Goal: Information Seeking & Learning: Learn about a topic

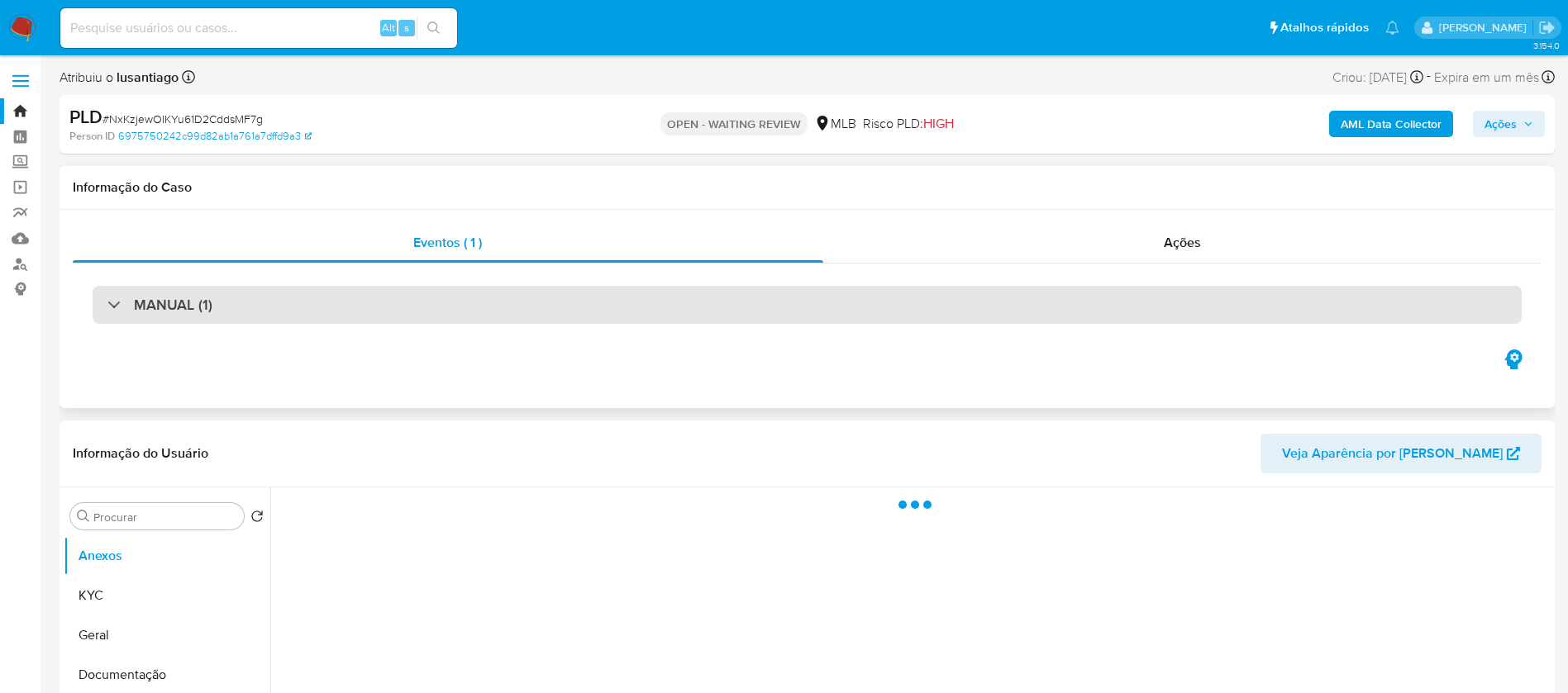
click at [553, 315] on div "MANUAL (1)" at bounding box center [806, 305] width 1429 height 38
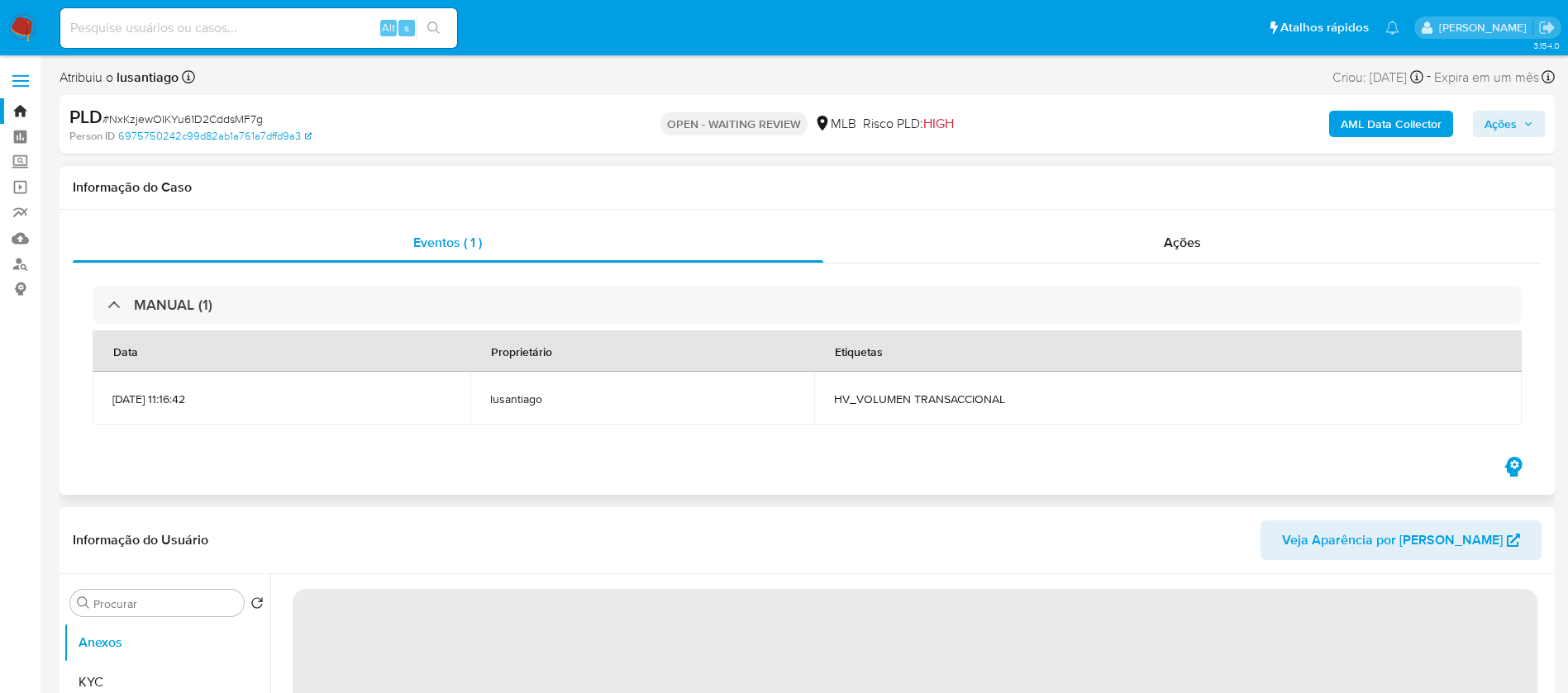
select select "10"
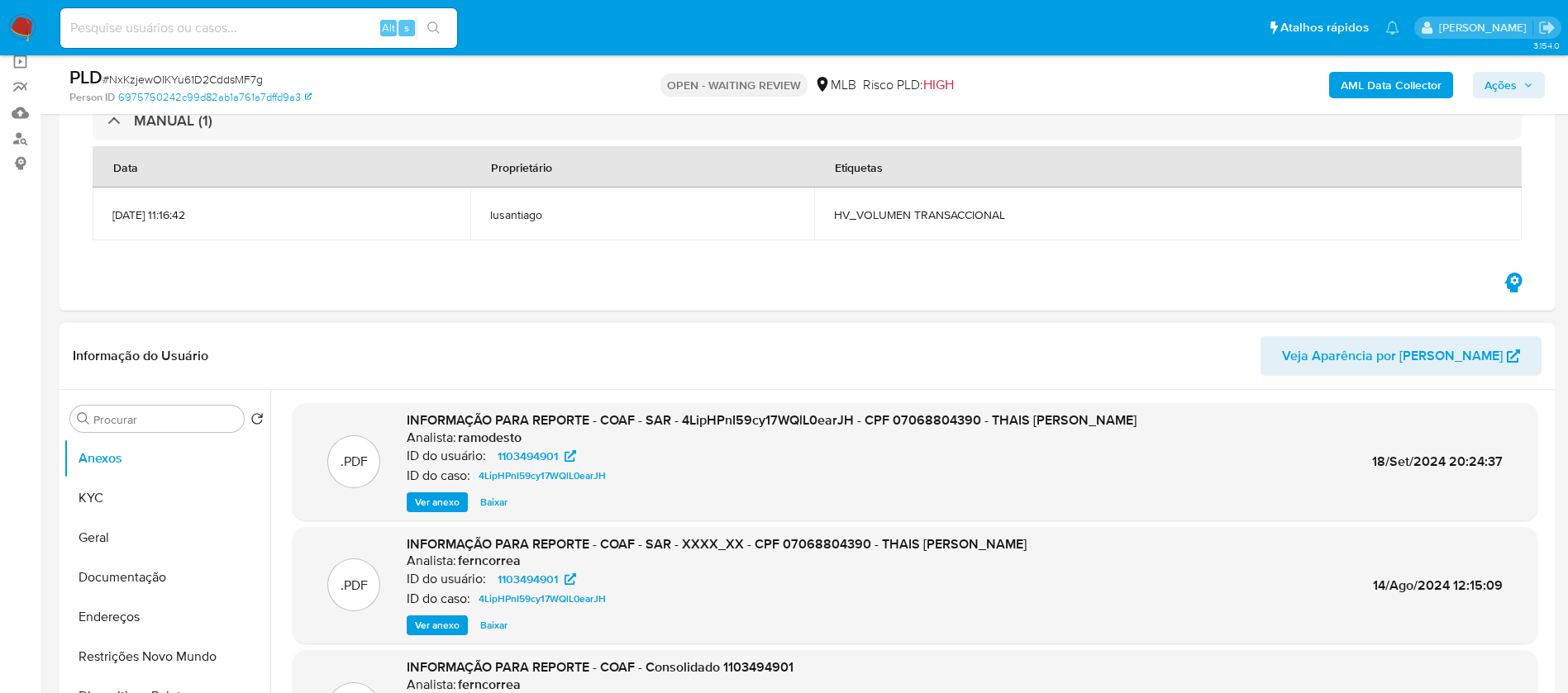
scroll to position [166, 0]
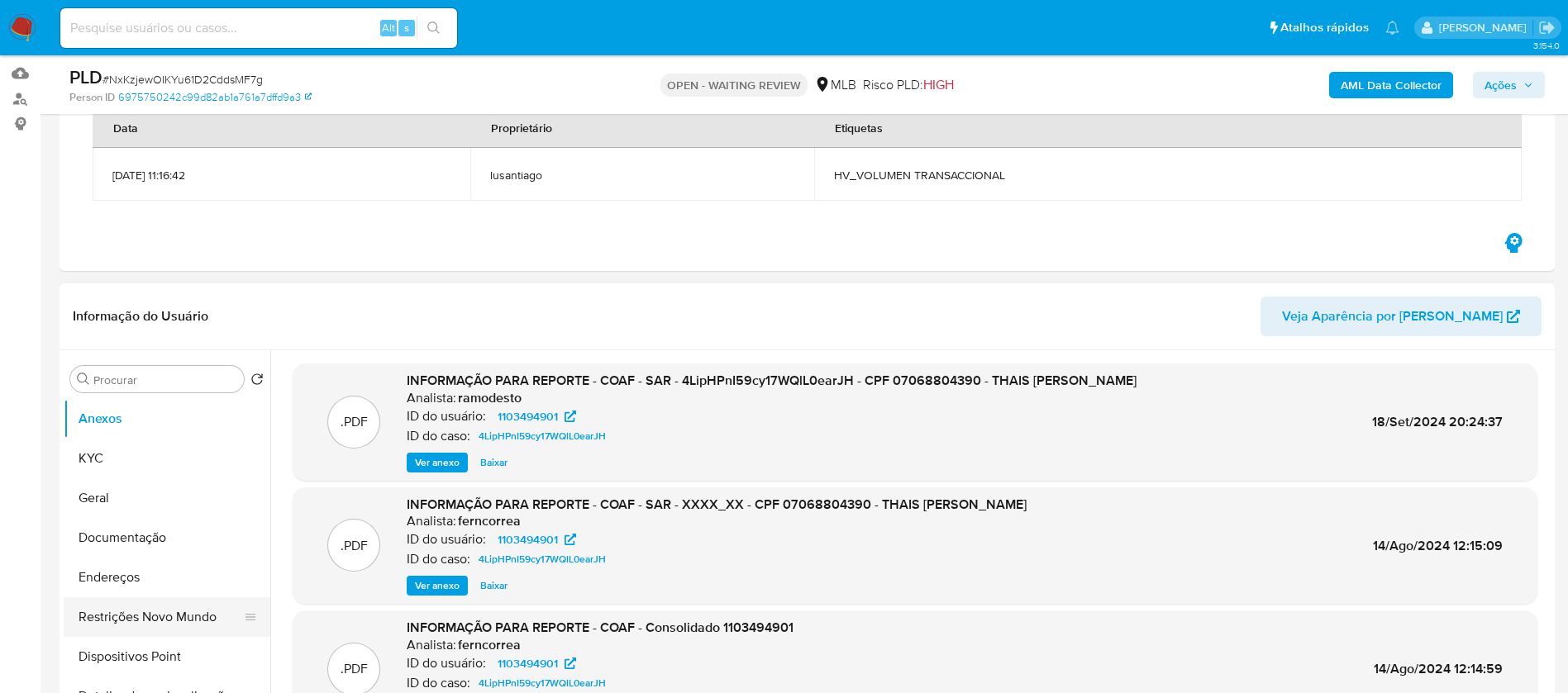
click at [136, 614] on button "Restrições Novo Mundo" at bounding box center [161, 617] width 193 height 39
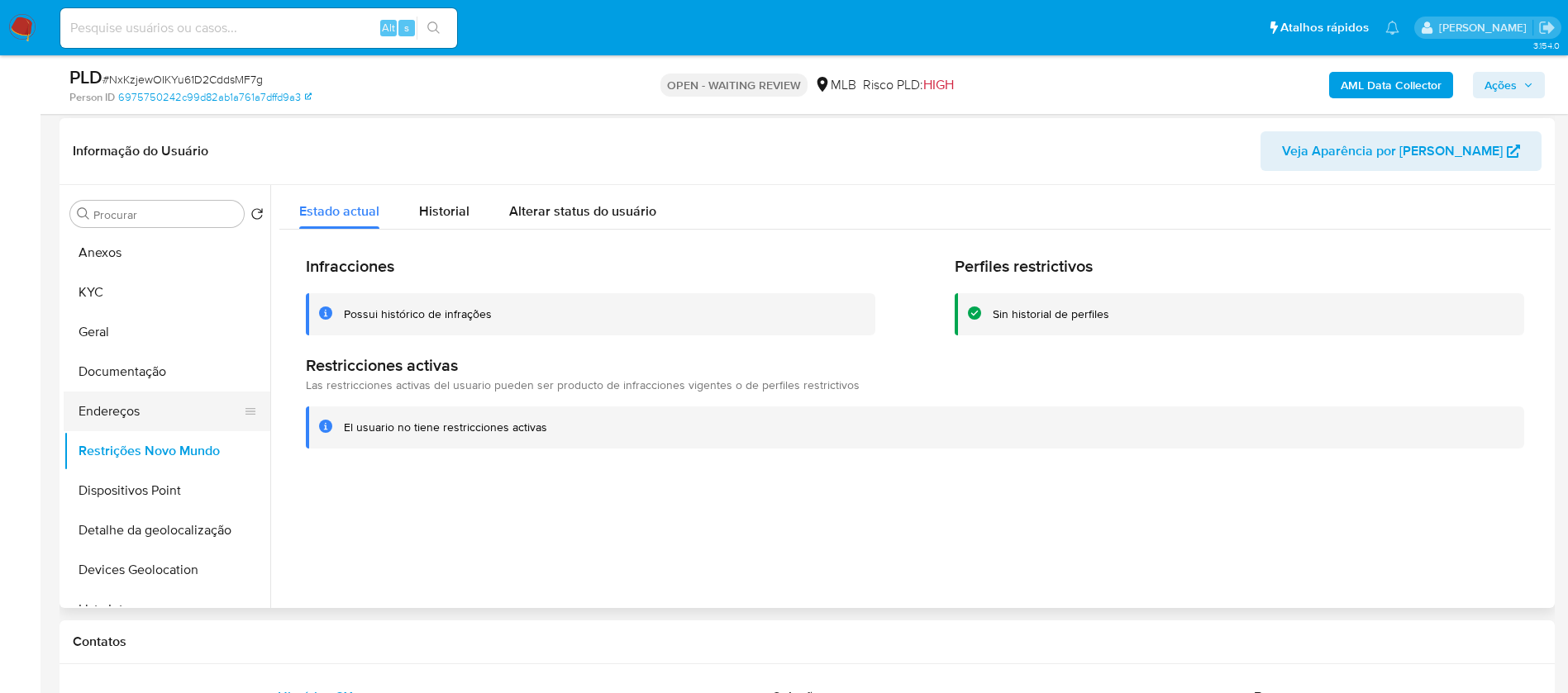
scroll to position [0, 0]
click at [129, 310] on button "KYC" at bounding box center [161, 293] width 193 height 39
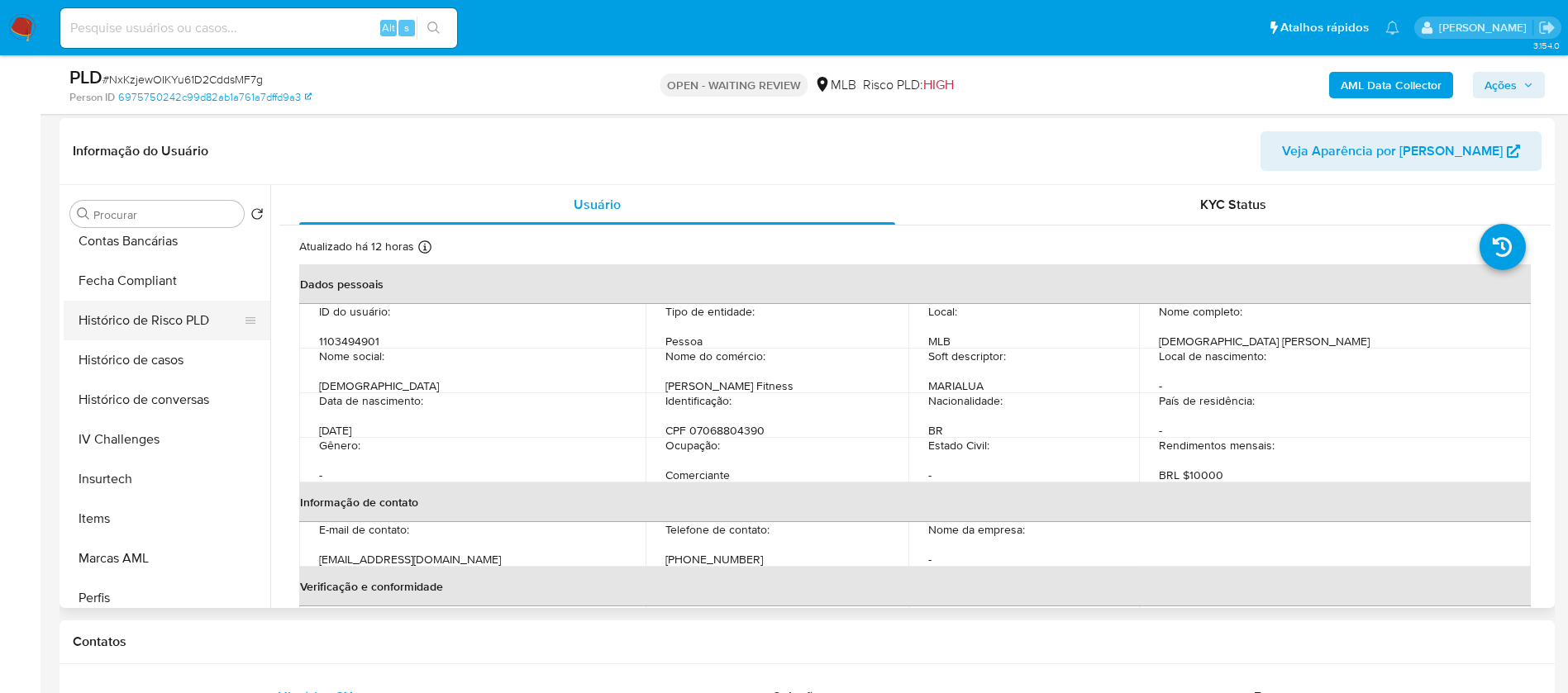
scroll to position [737, 0]
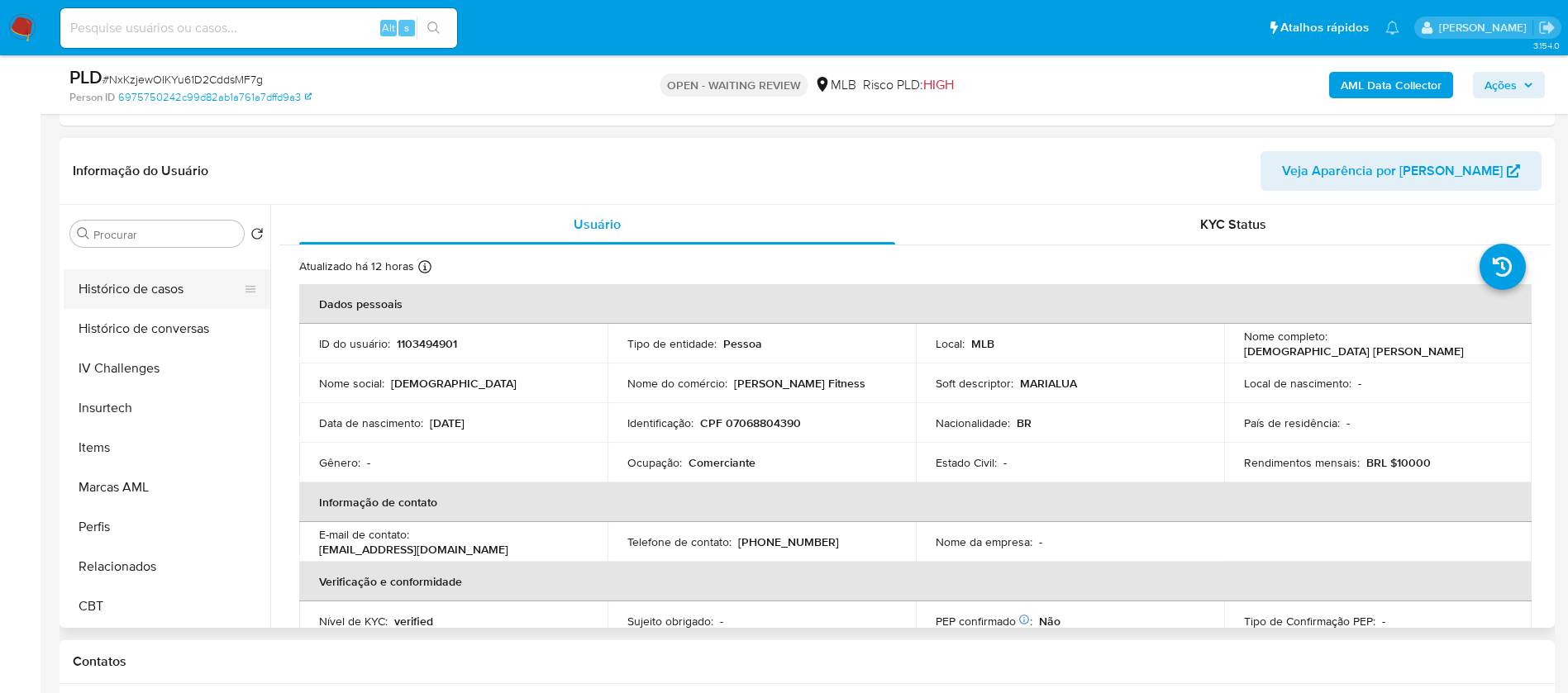
click at [125, 293] on button "Histórico de casos" at bounding box center [161, 289] width 193 height 39
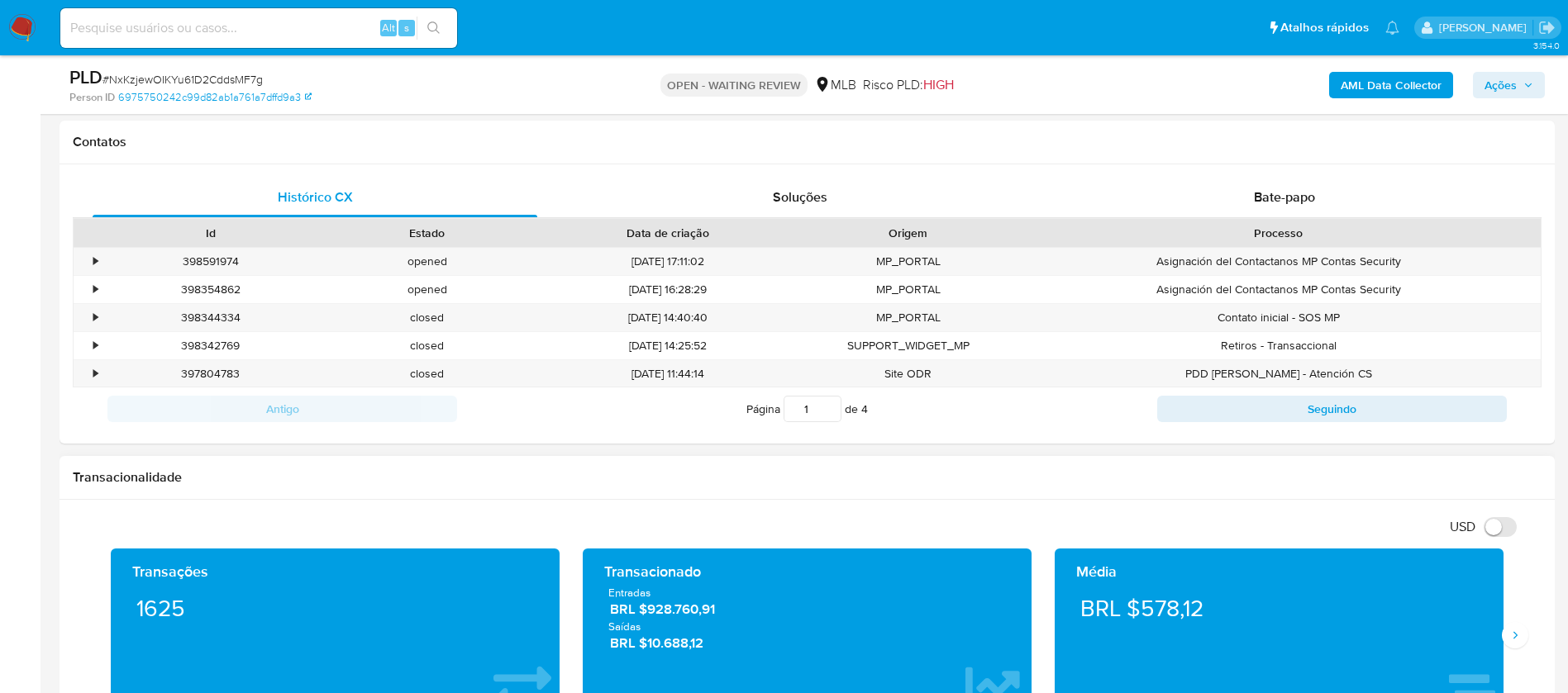
scroll to position [826, 0]
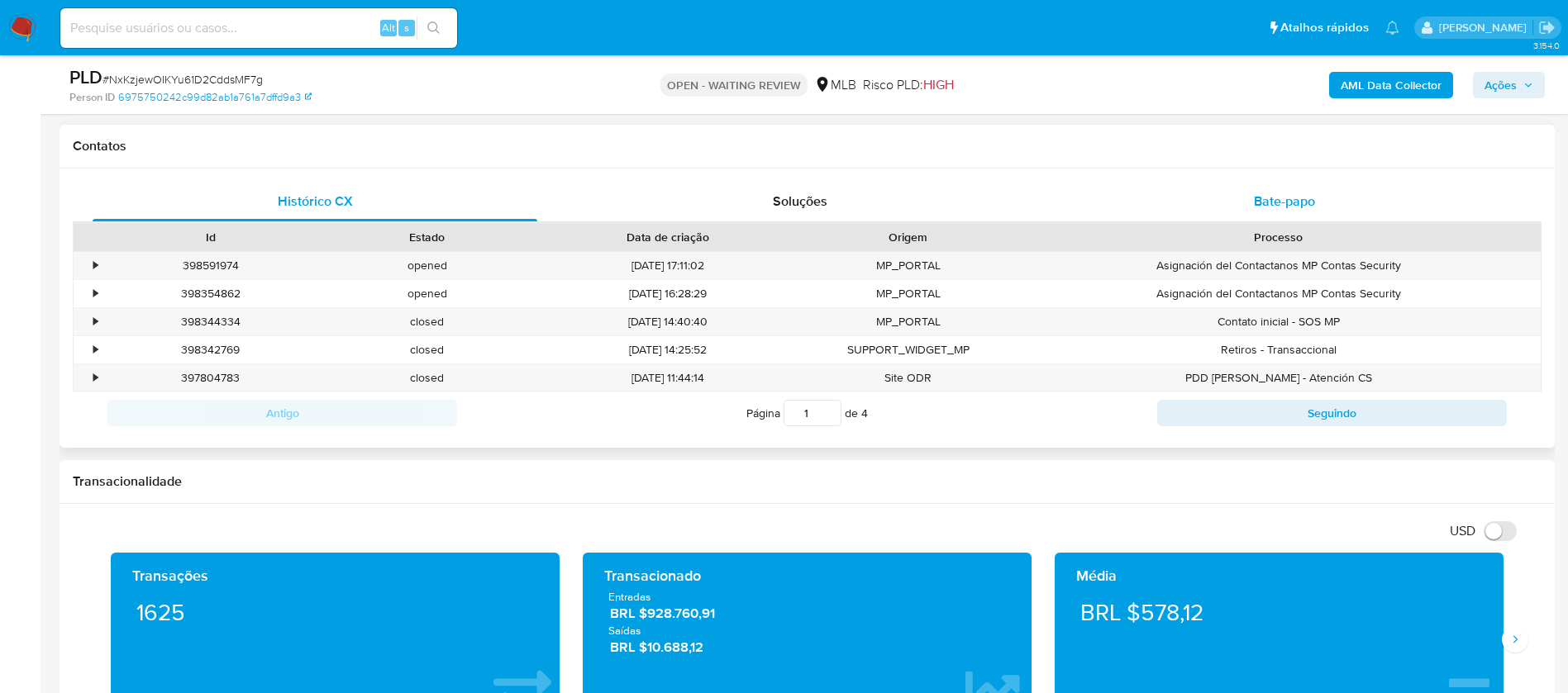
click at [1229, 207] on div "Bate-papo" at bounding box center [1284, 201] width 445 height 39
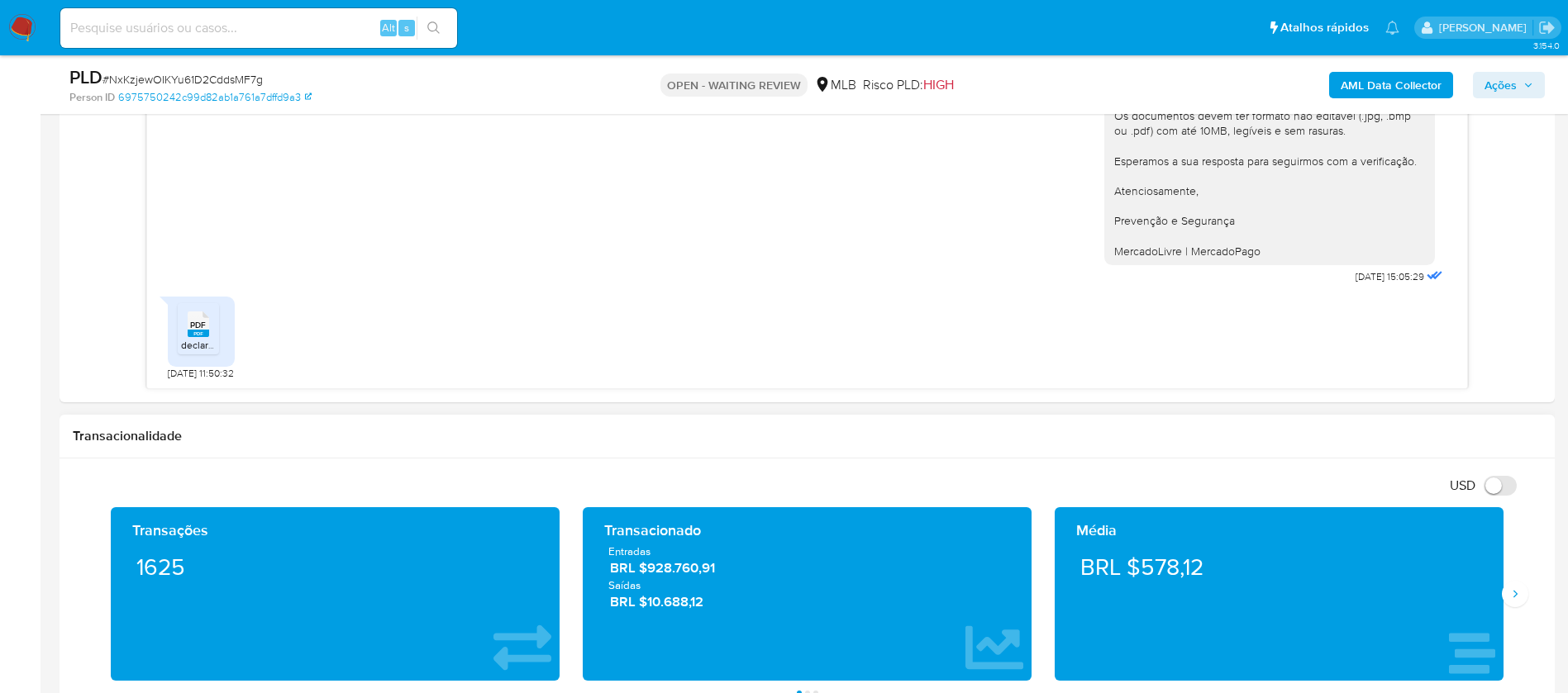
scroll to position [1156, 0]
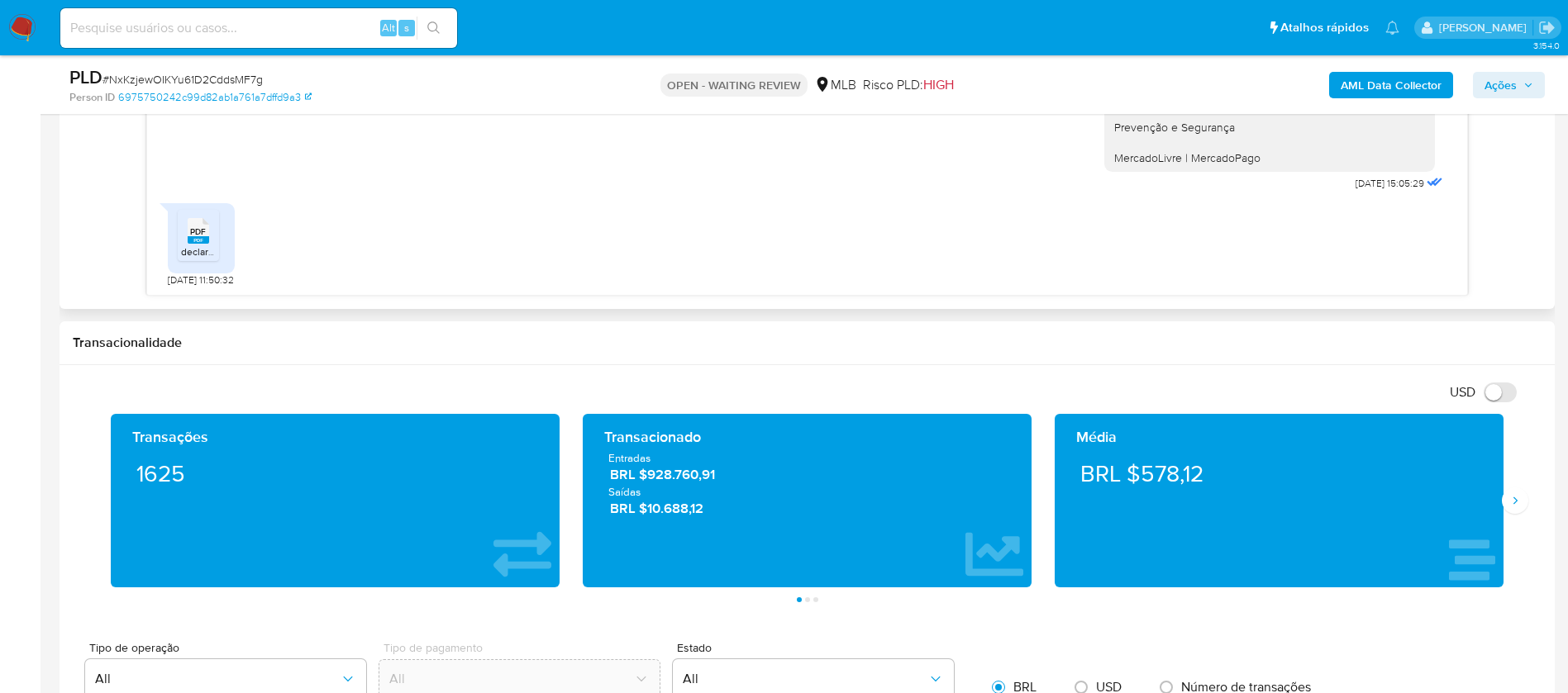
click at [193, 227] on span "PDF" at bounding box center [198, 231] width 15 height 11
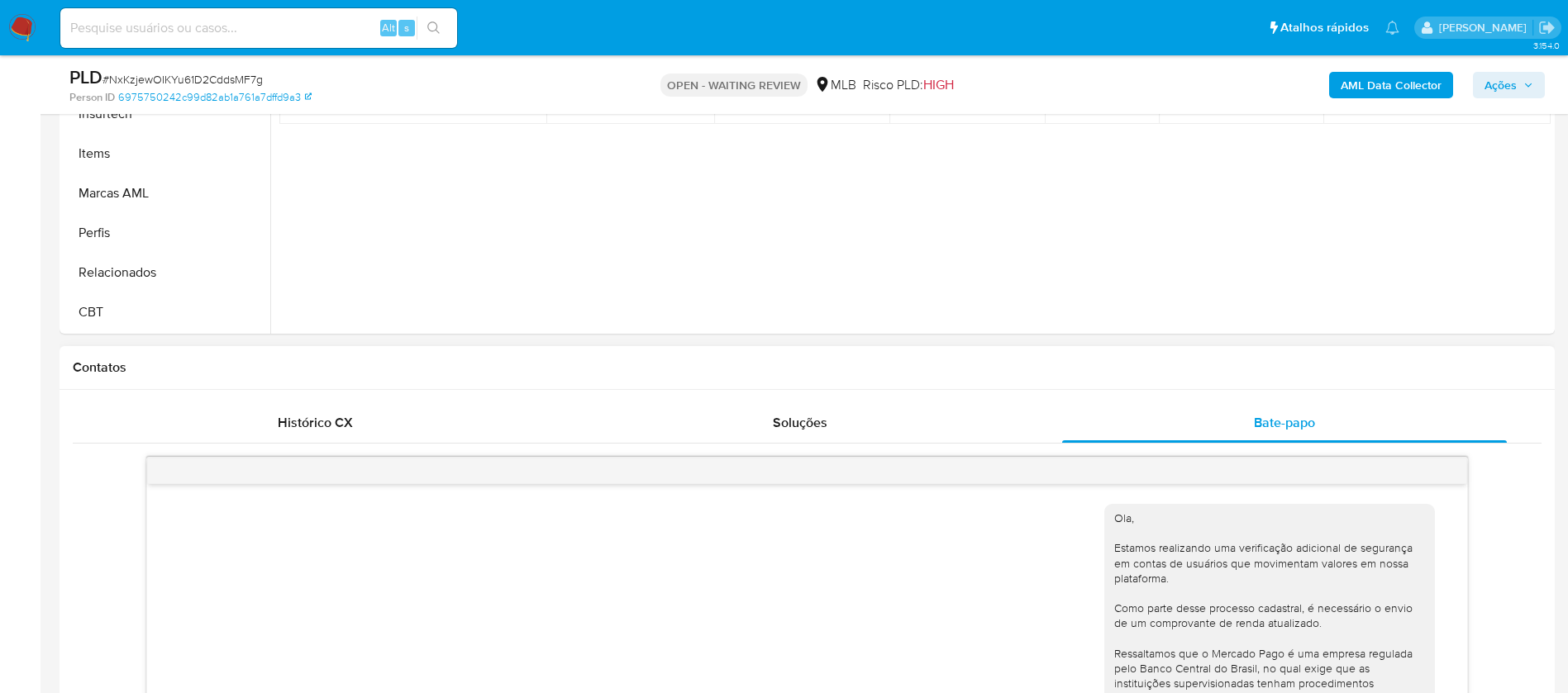
scroll to position [661, 0]
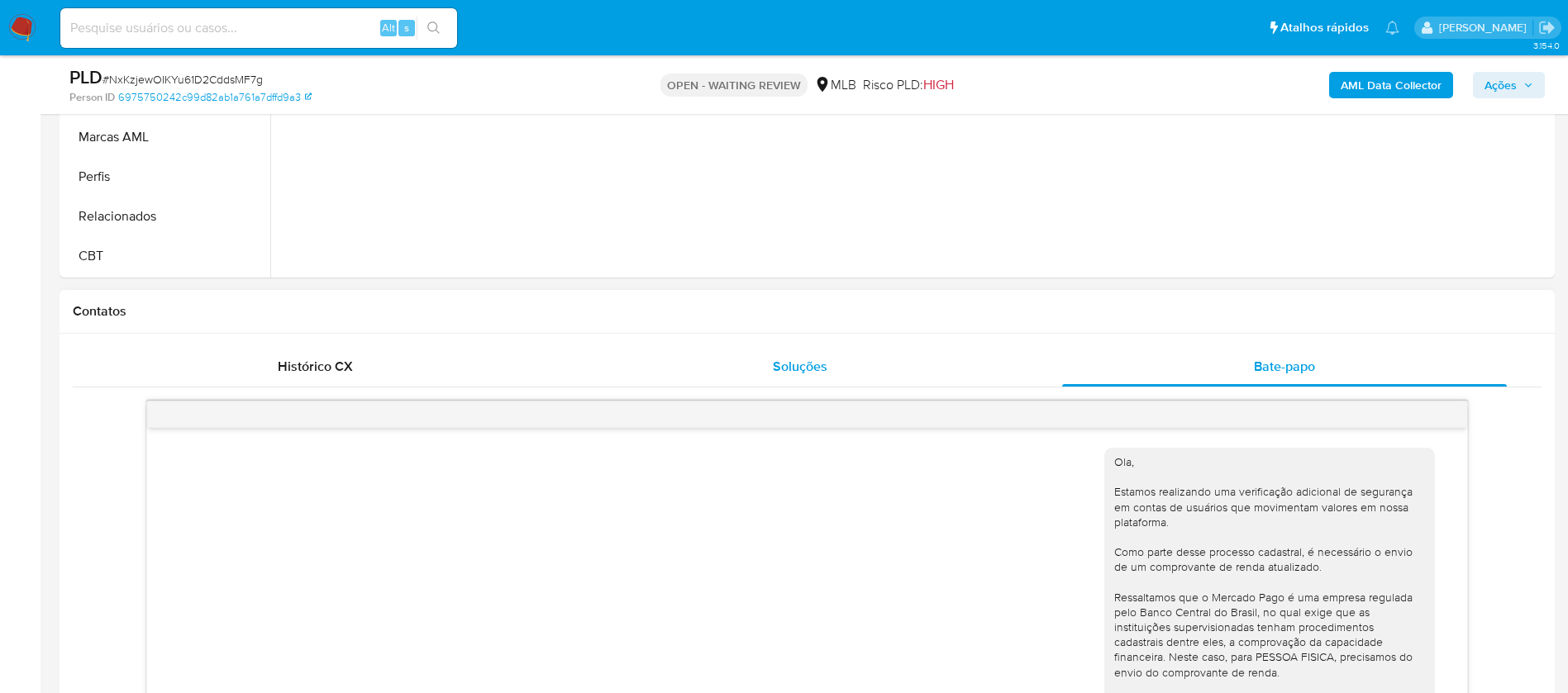
click at [769, 375] on div "Soluções" at bounding box center [799, 366] width 445 height 39
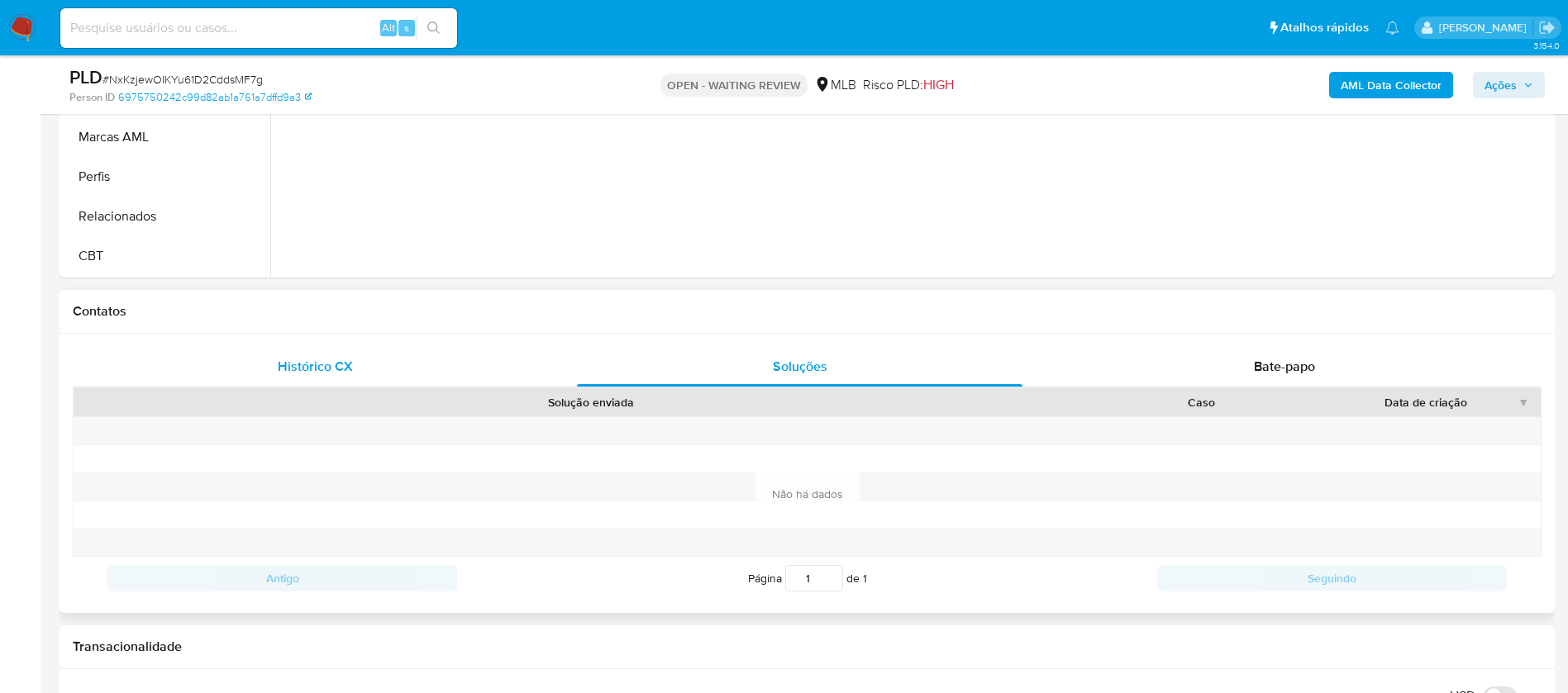
click at [336, 371] on span "Histórico CX" at bounding box center [315, 366] width 75 height 19
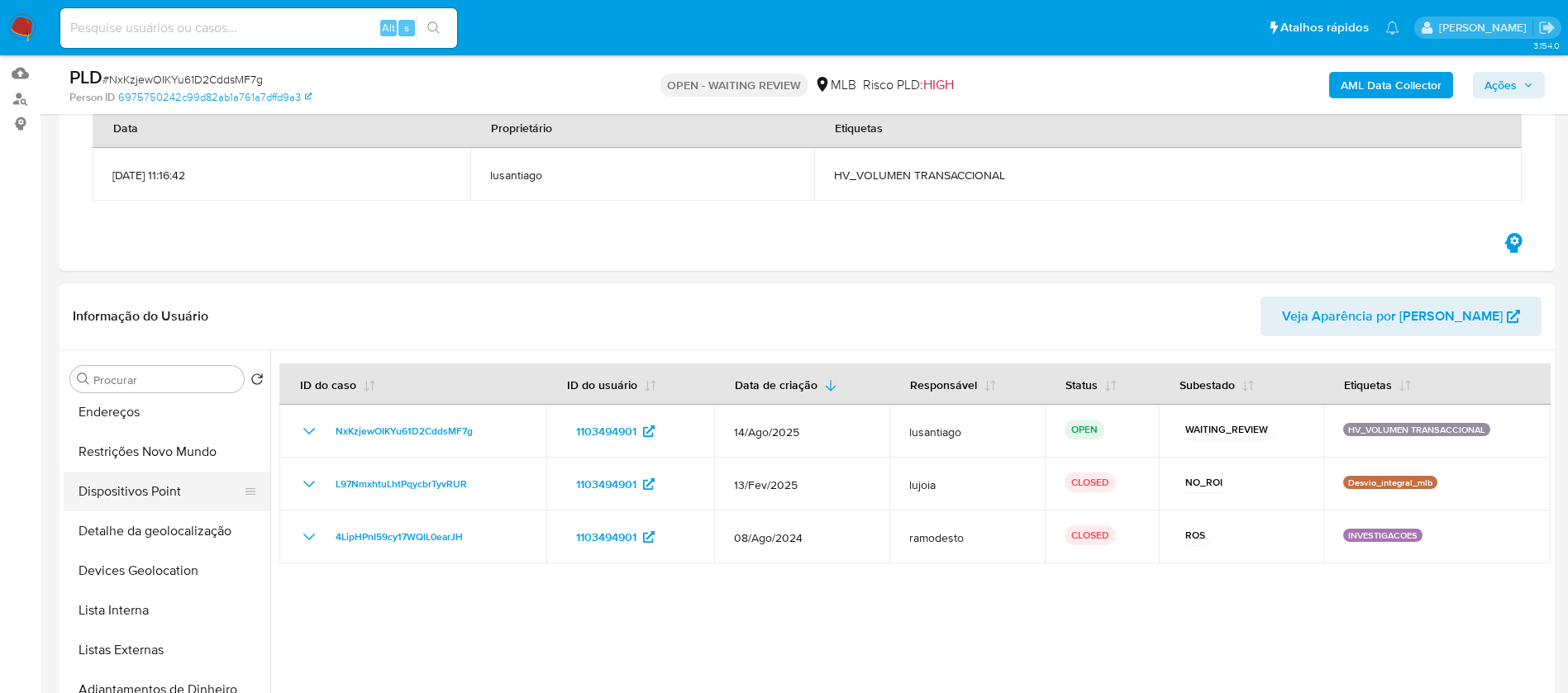
scroll to position [0, 0]
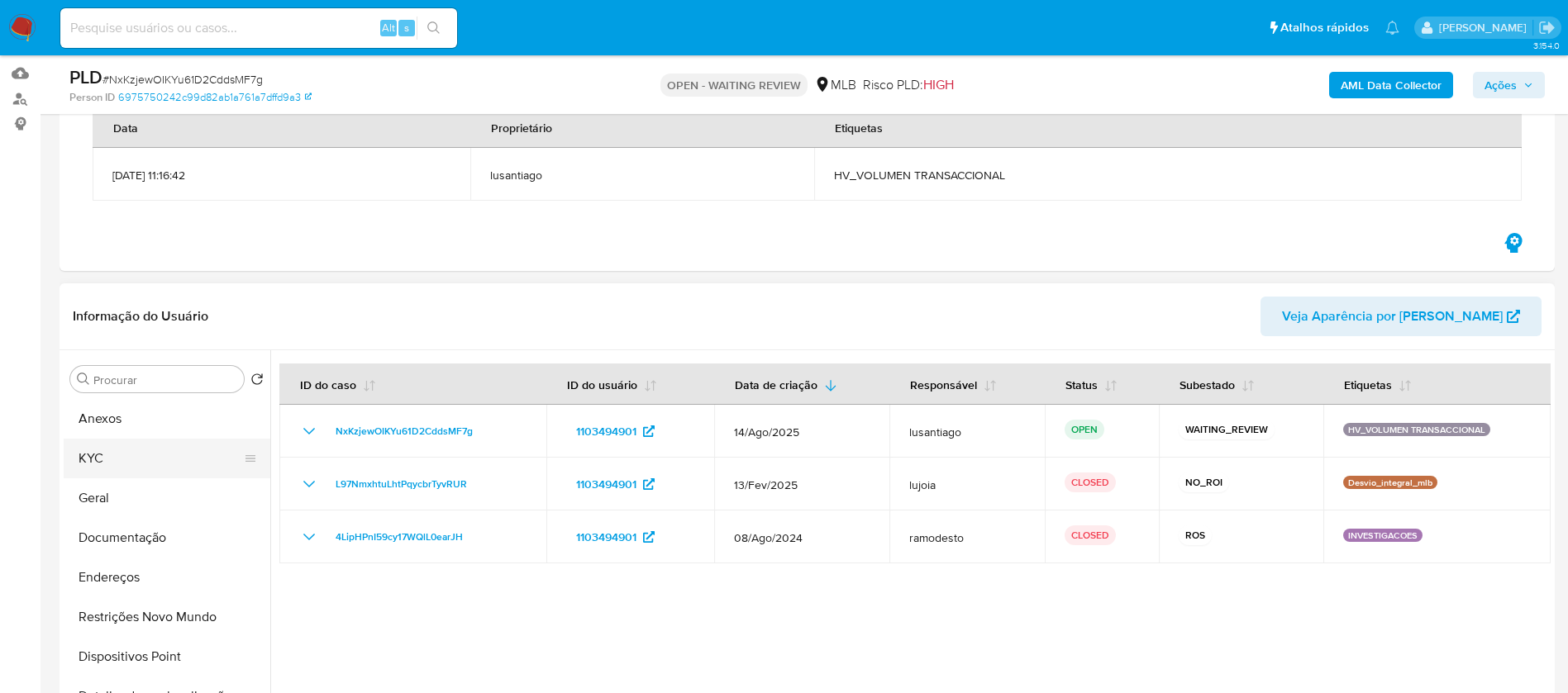
click at [97, 459] on button "KYC" at bounding box center [161, 458] width 193 height 39
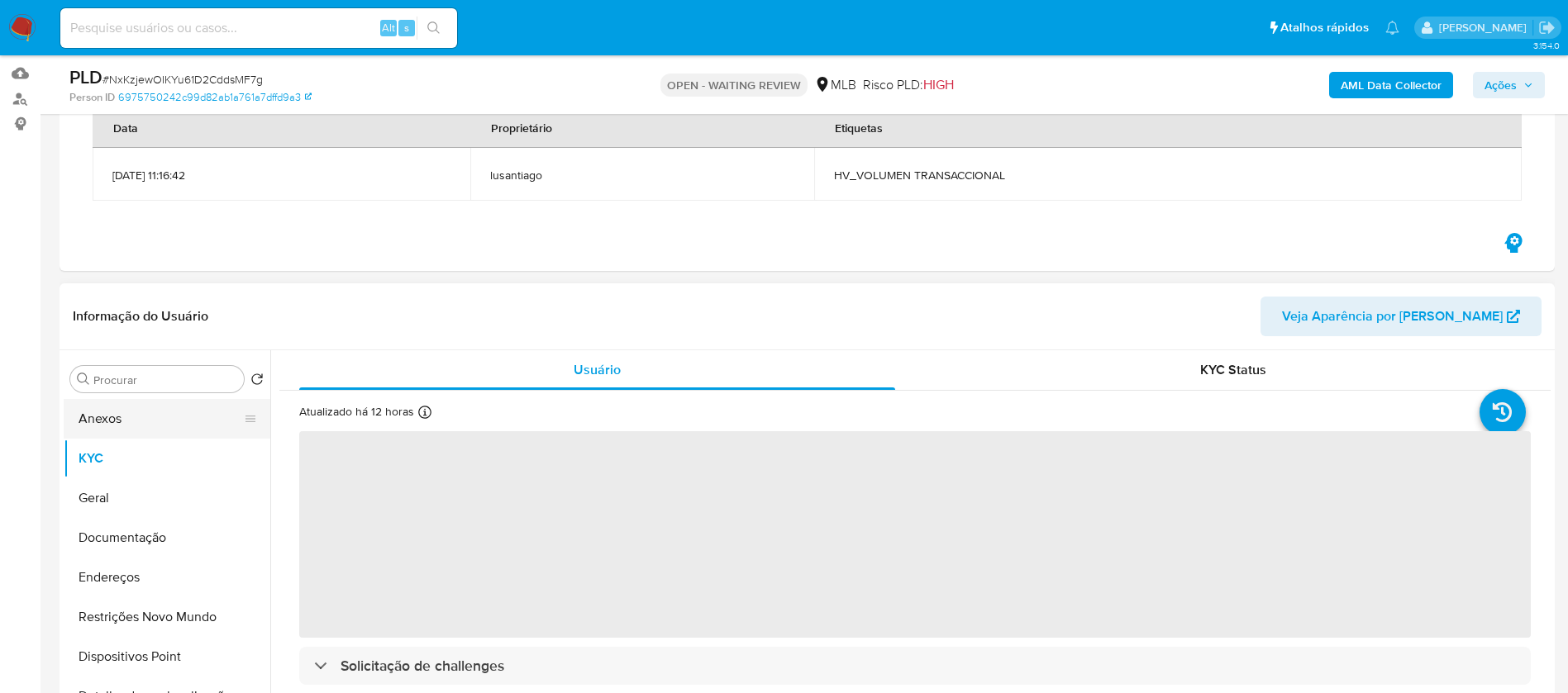
click at [100, 423] on button "Anexos" at bounding box center [161, 418] width 193 height 39
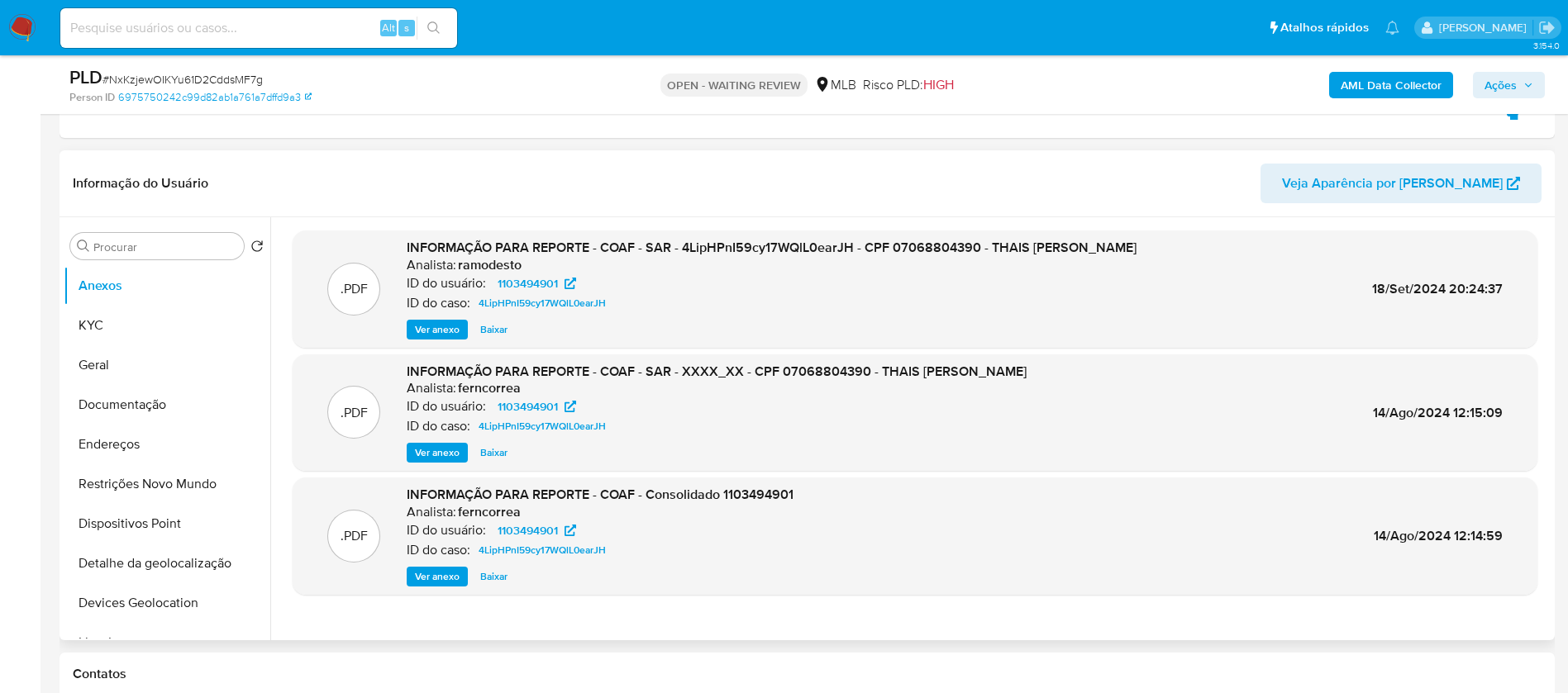
scroll to position [330, 0]
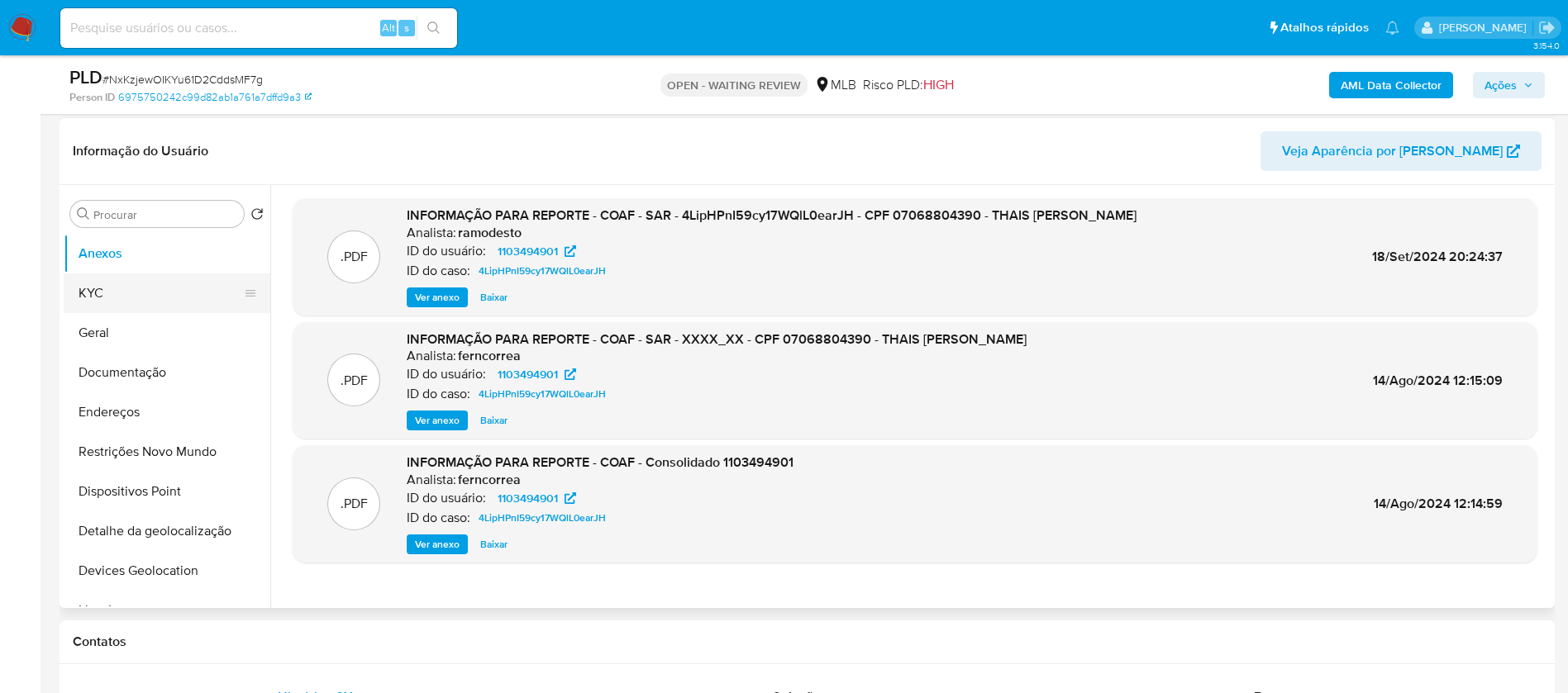
click at [116, 296] on button "KYC" at bounding box center [161, 293] width 193 height 39
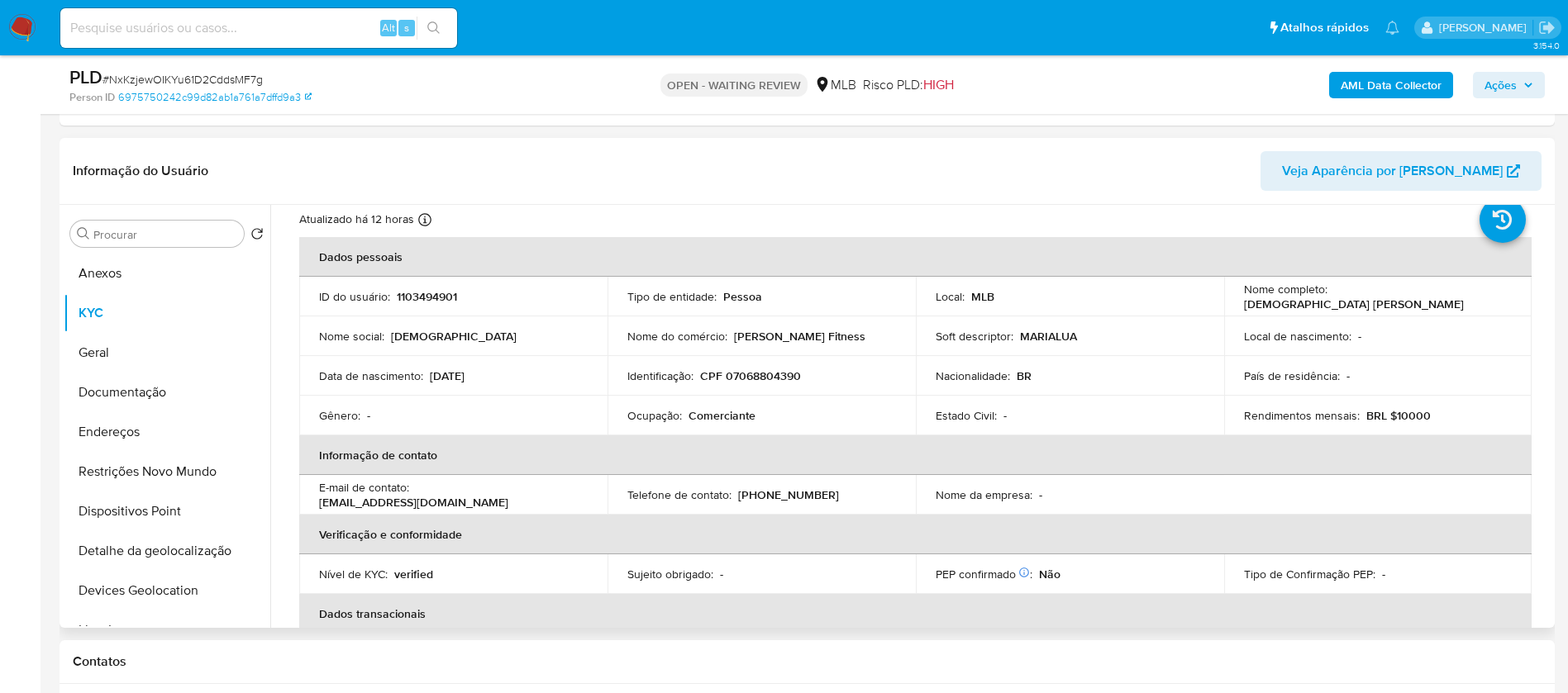
scroll to position [0, 0]
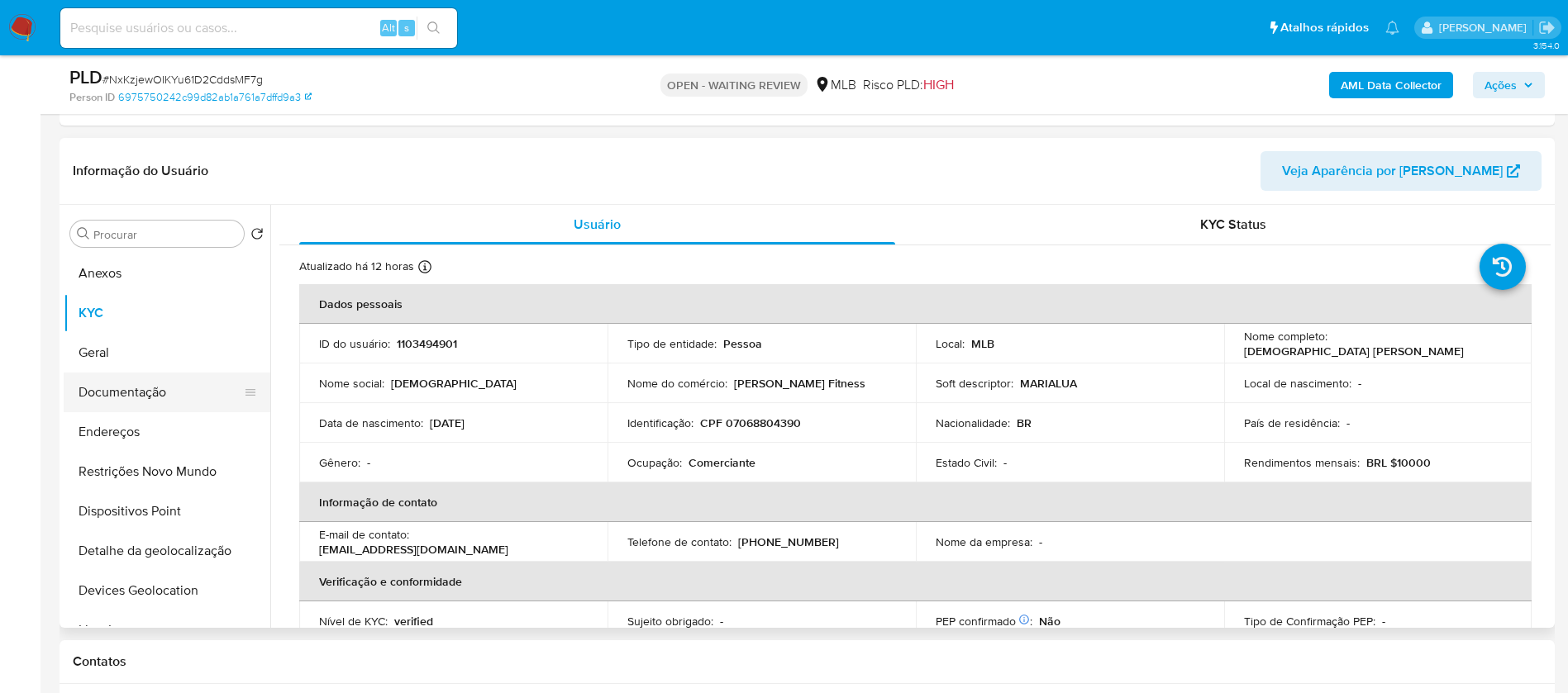
click at [124, 396] on button "Documentação" at bounding box center [161, 392] width 193 height 39
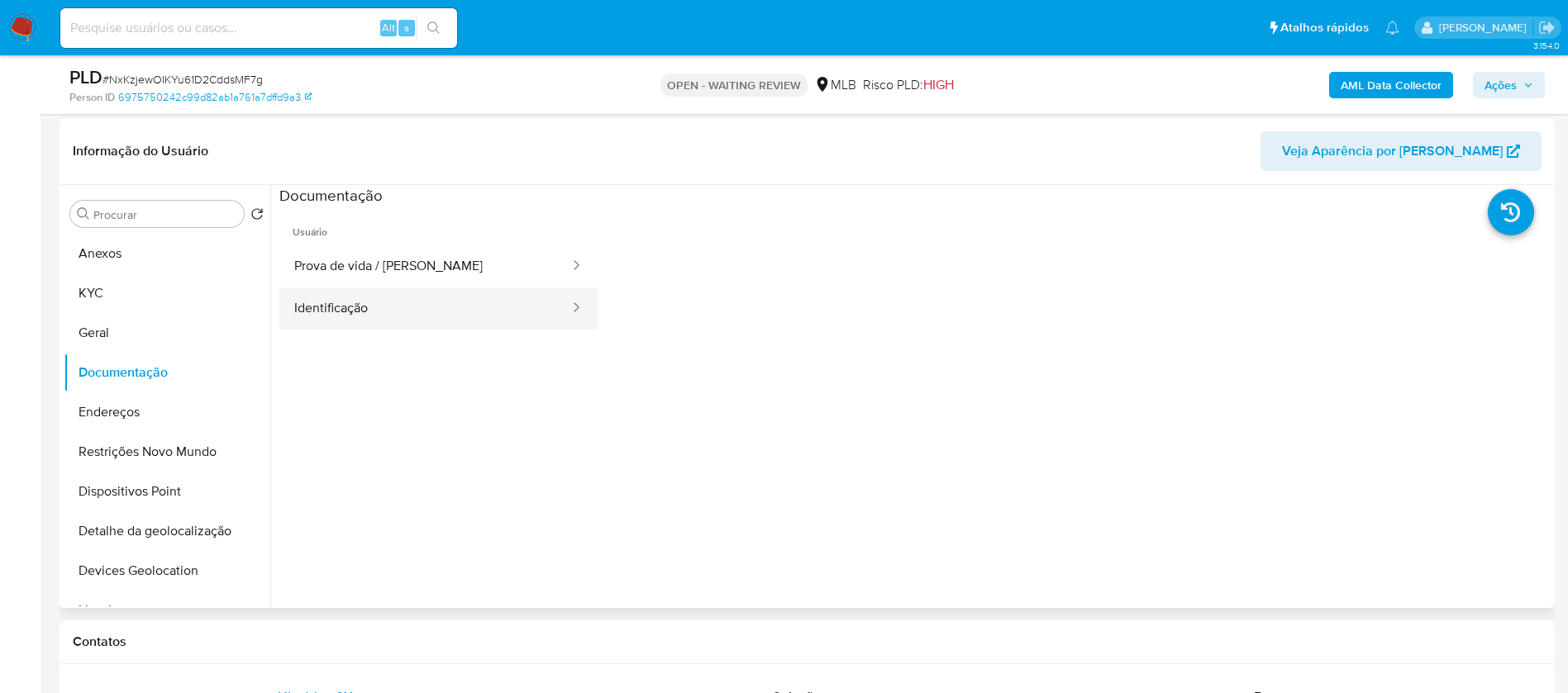
click at [342, 322] on button "Identificação" at bounding box center [425, 308] width 292 height 42
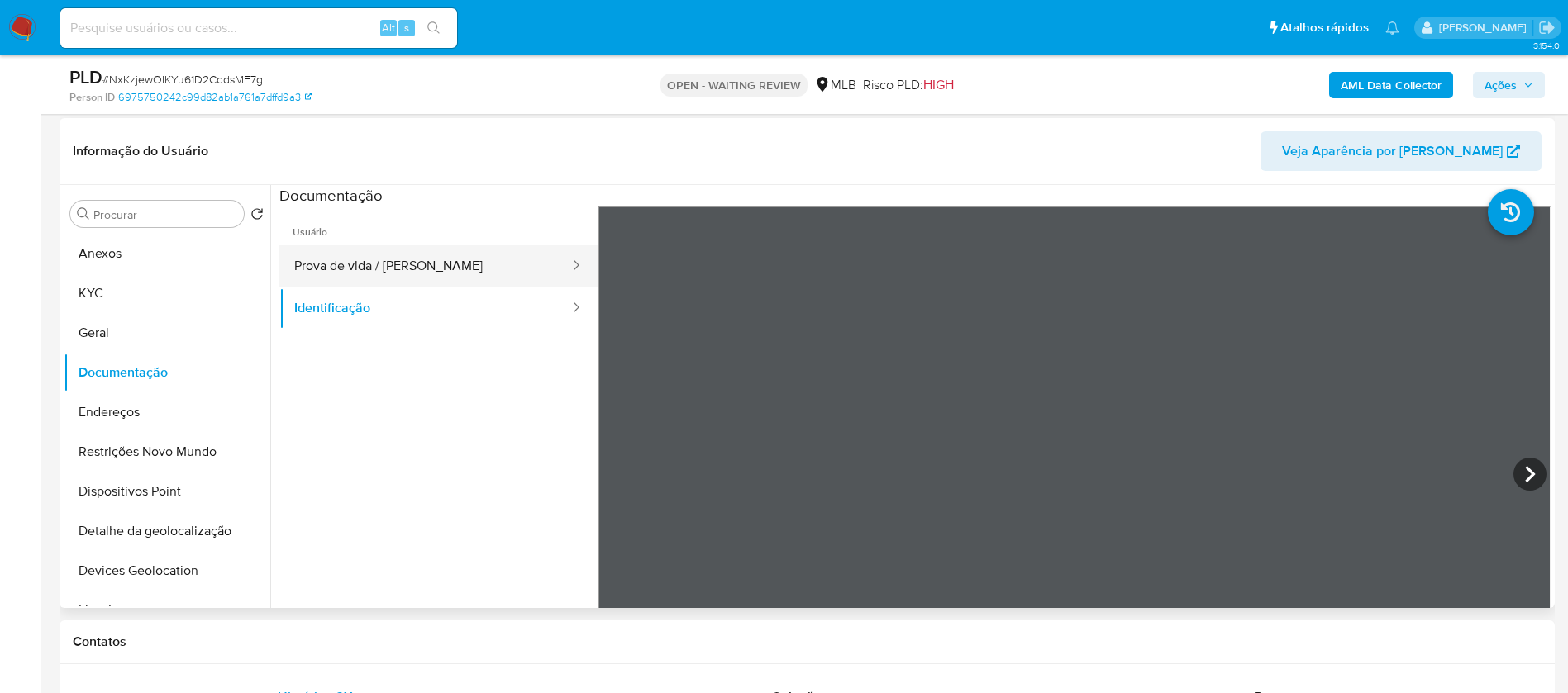
click at [376, 267] on button "Prova de vida / [PERSON_NAME]" at bounding box center [425, 265] width 292 height 42
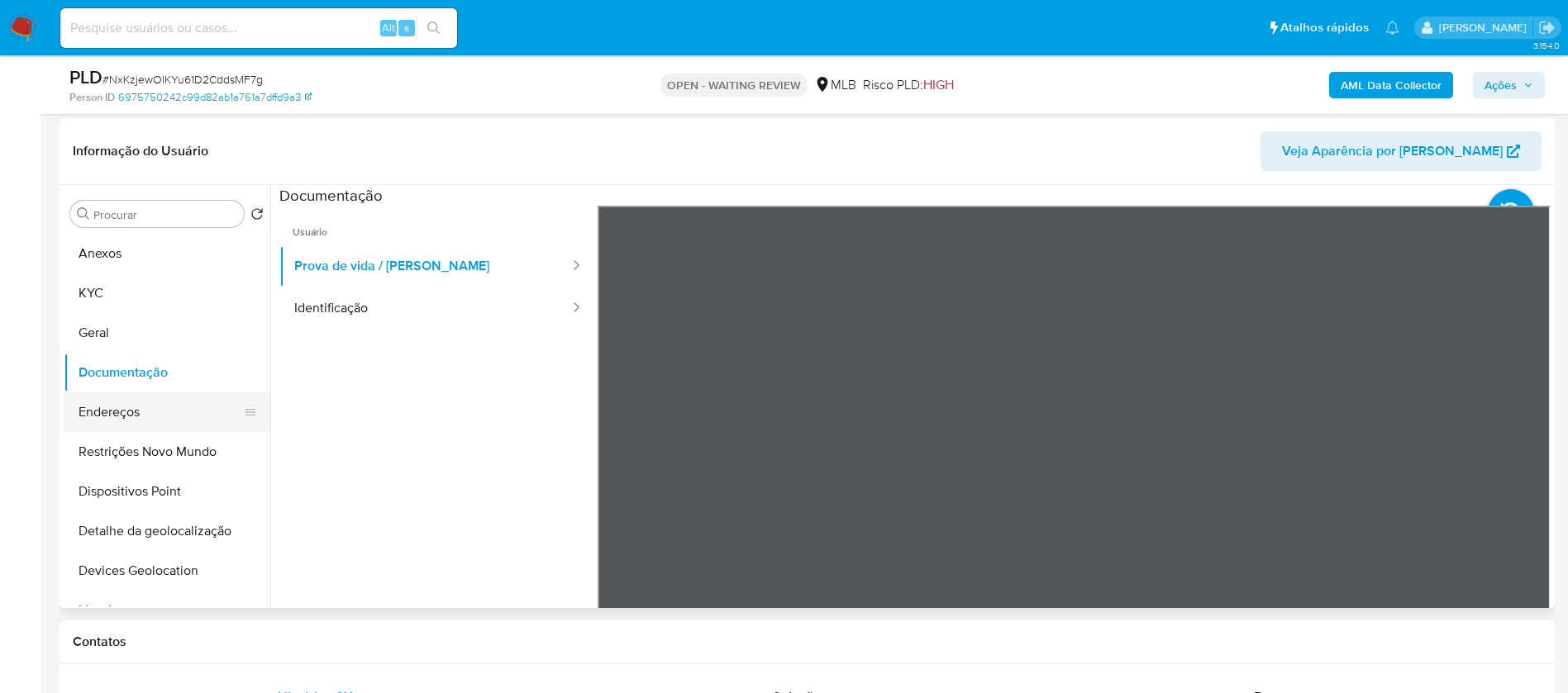
click at [129, 422] on button "Endereços" at bounding box center [161, 412] width 193 height 39
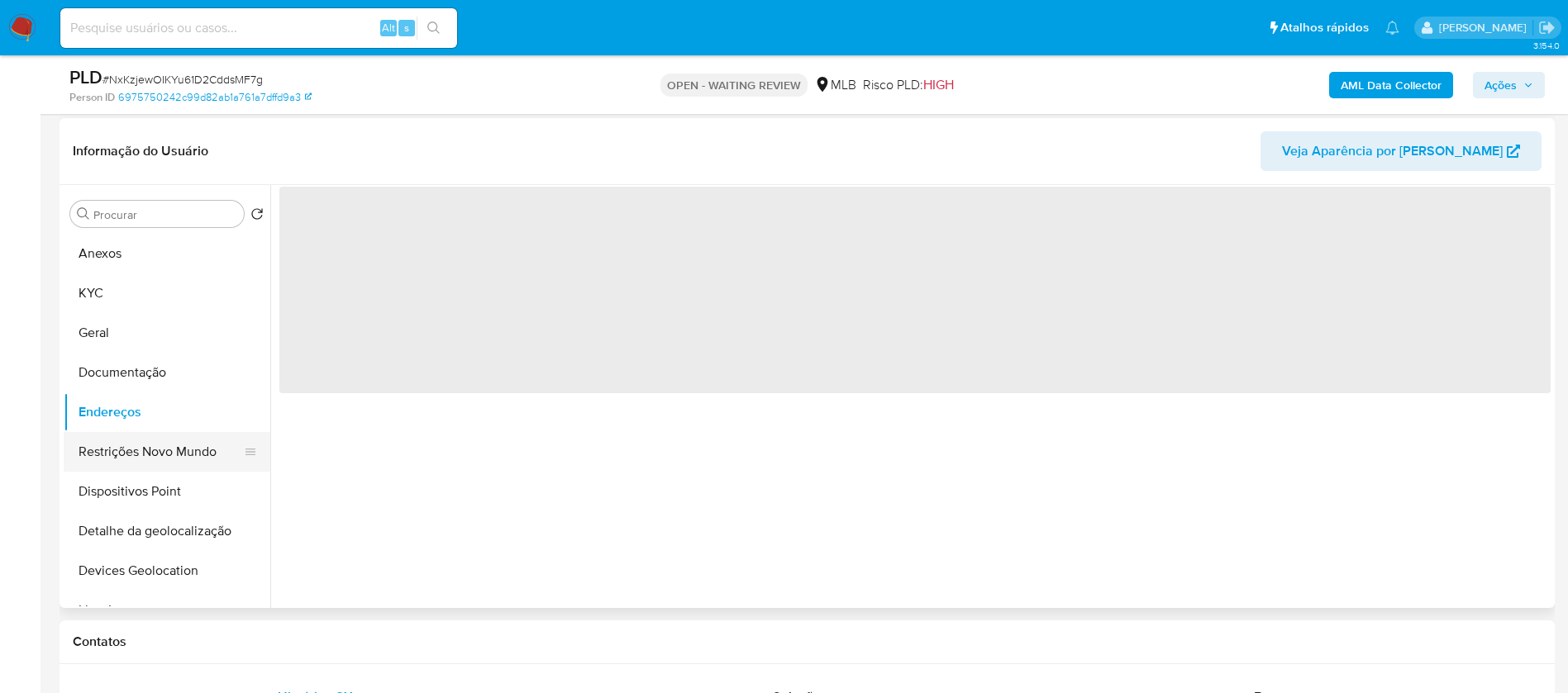
click at [129, 446] on button "Restrições Novo Mundo" at bounding box center [161, 451] width 193 height 39
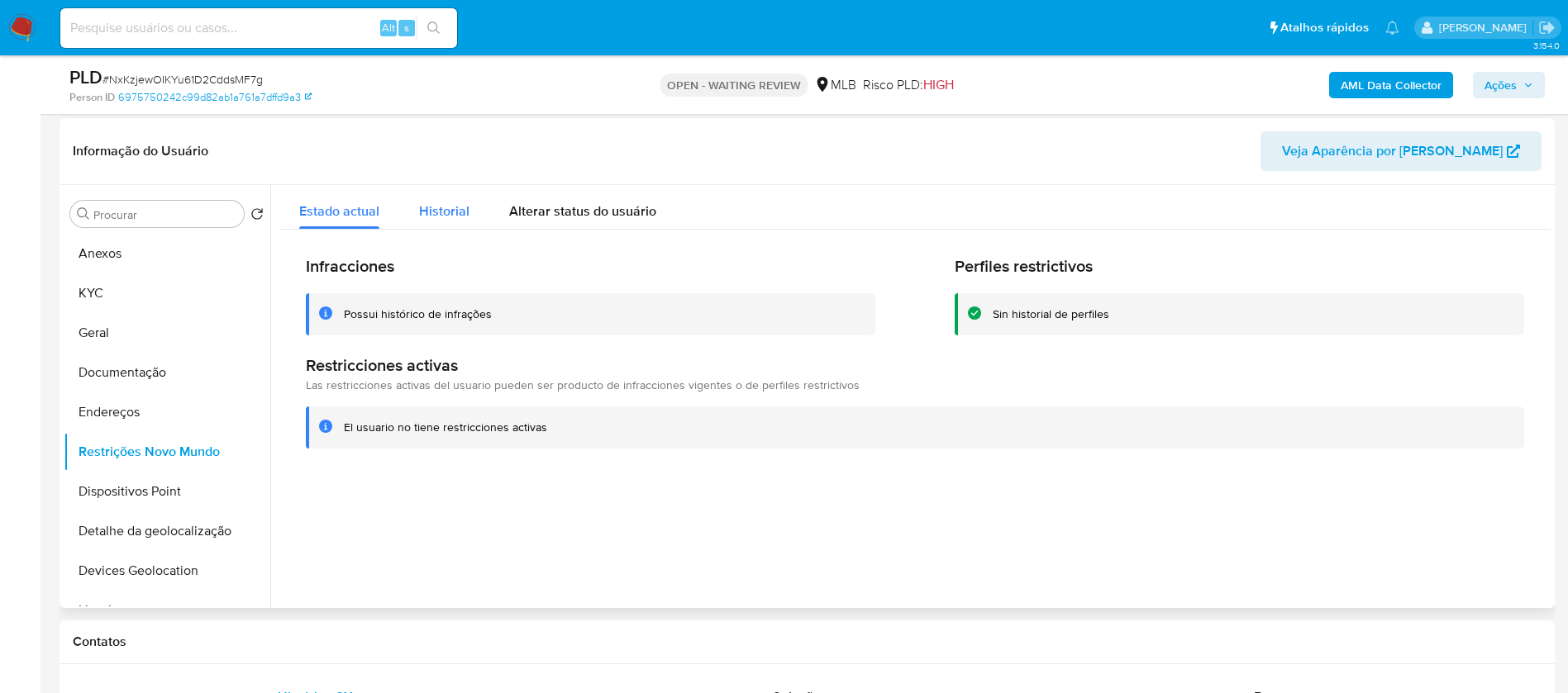
click at [432, 195] on div "Historial" at bounding box center [444, 207] width 50 height 44
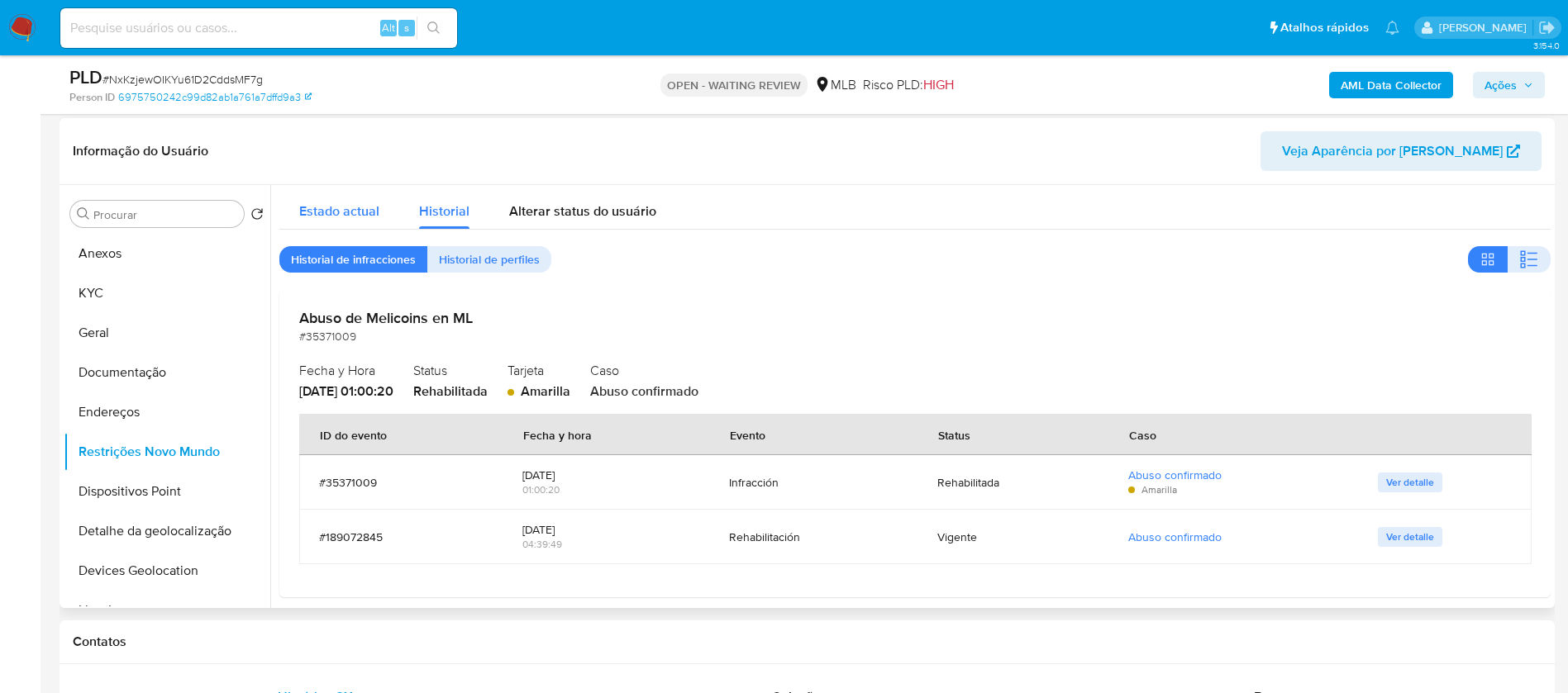
click at [349, 213] on span "Estado actual" at bounding box center [339, 211] width 80 height 19
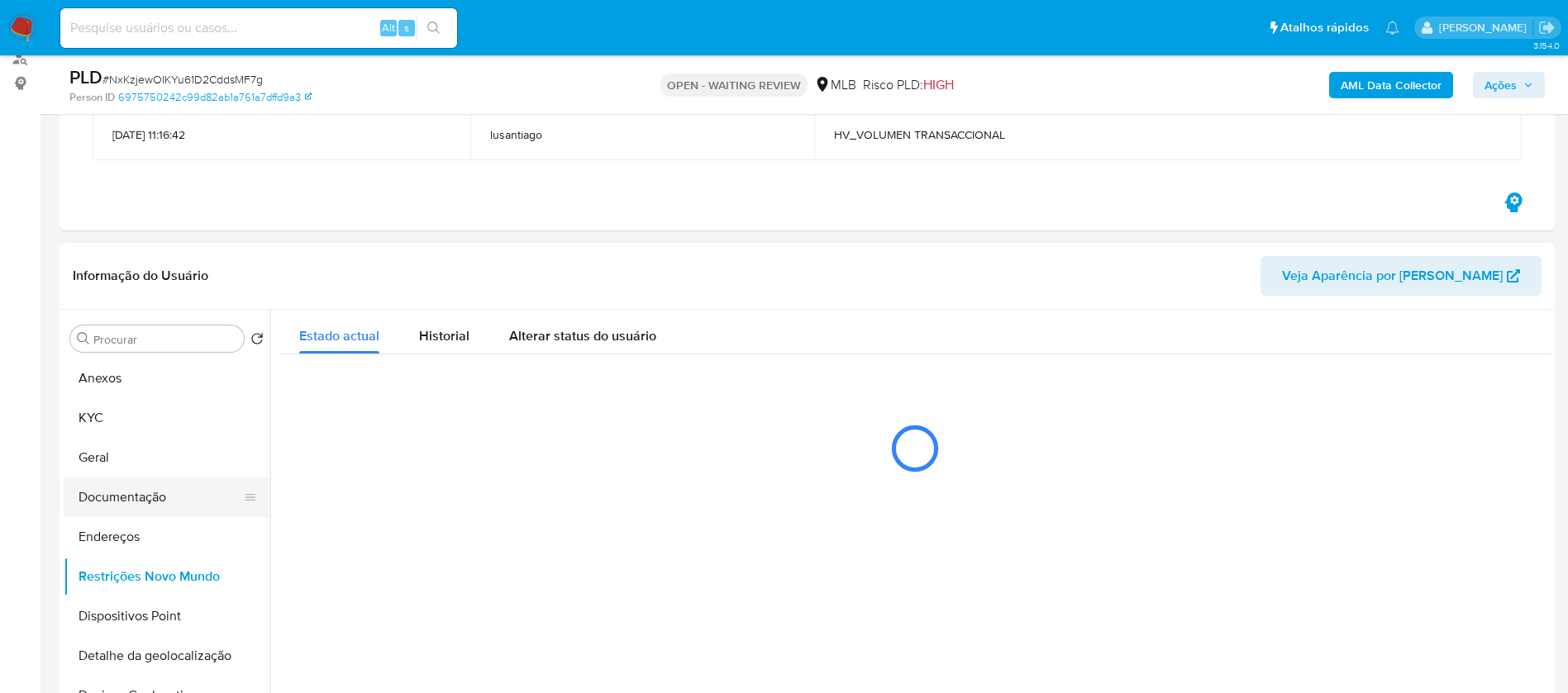
scroll to position [166, 0]
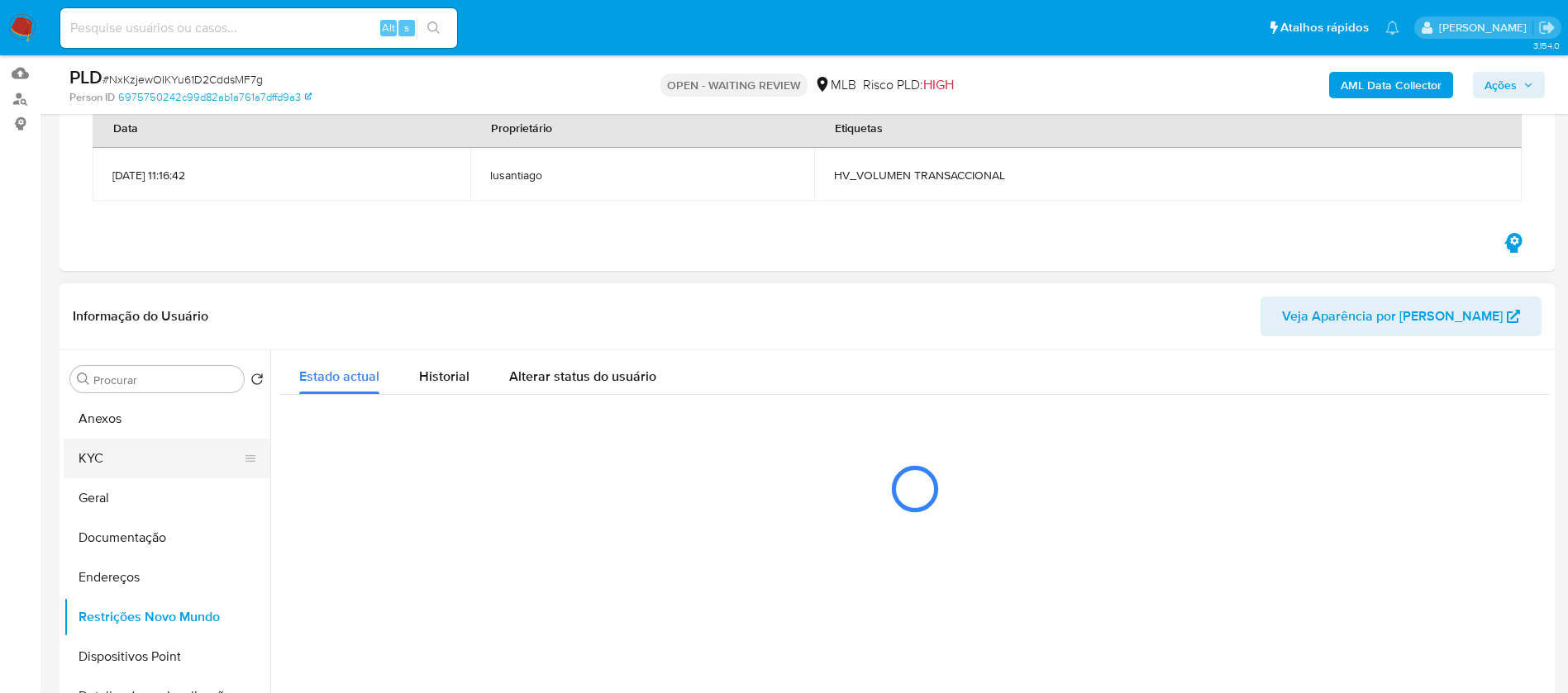
click at [103, 468] on button "KYC" at bounding box center [161, 458] width 193 height 39
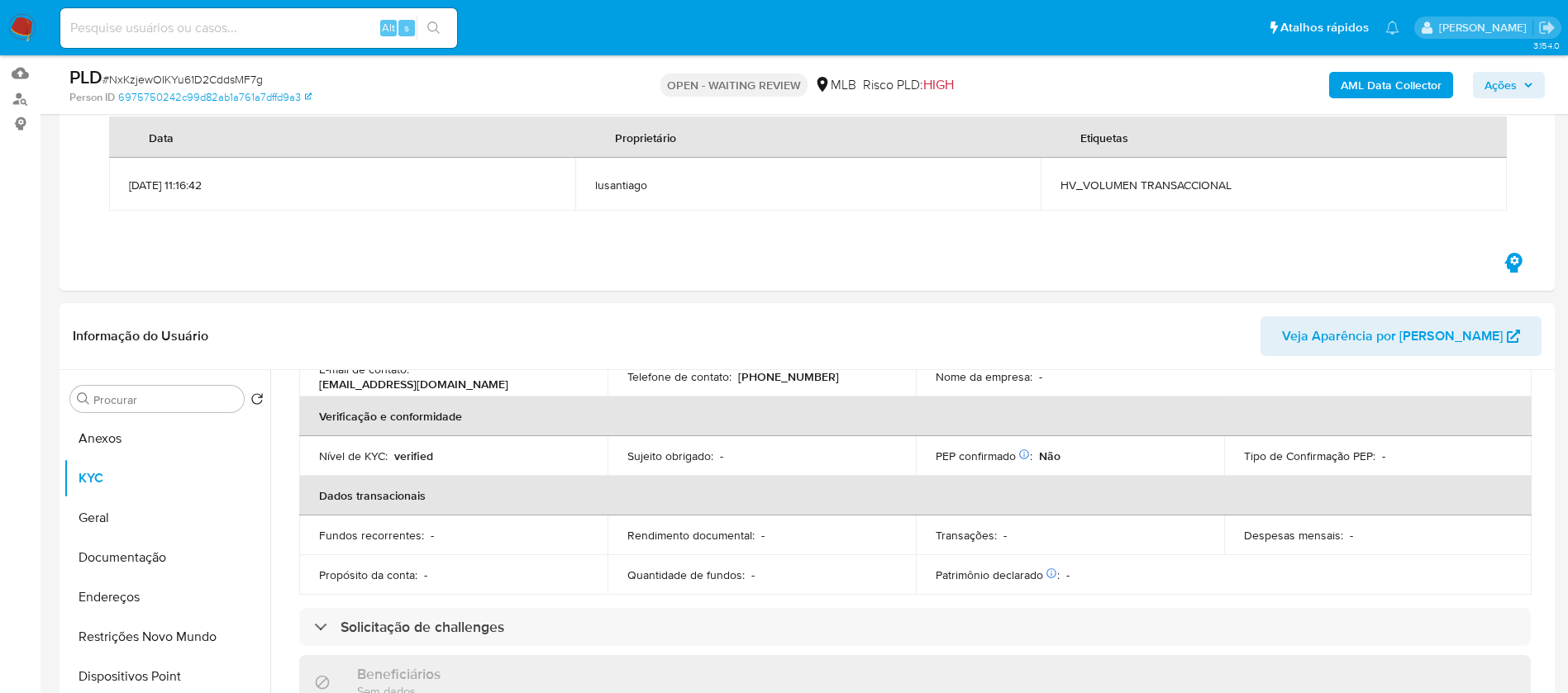
scroll to position [496, 0]
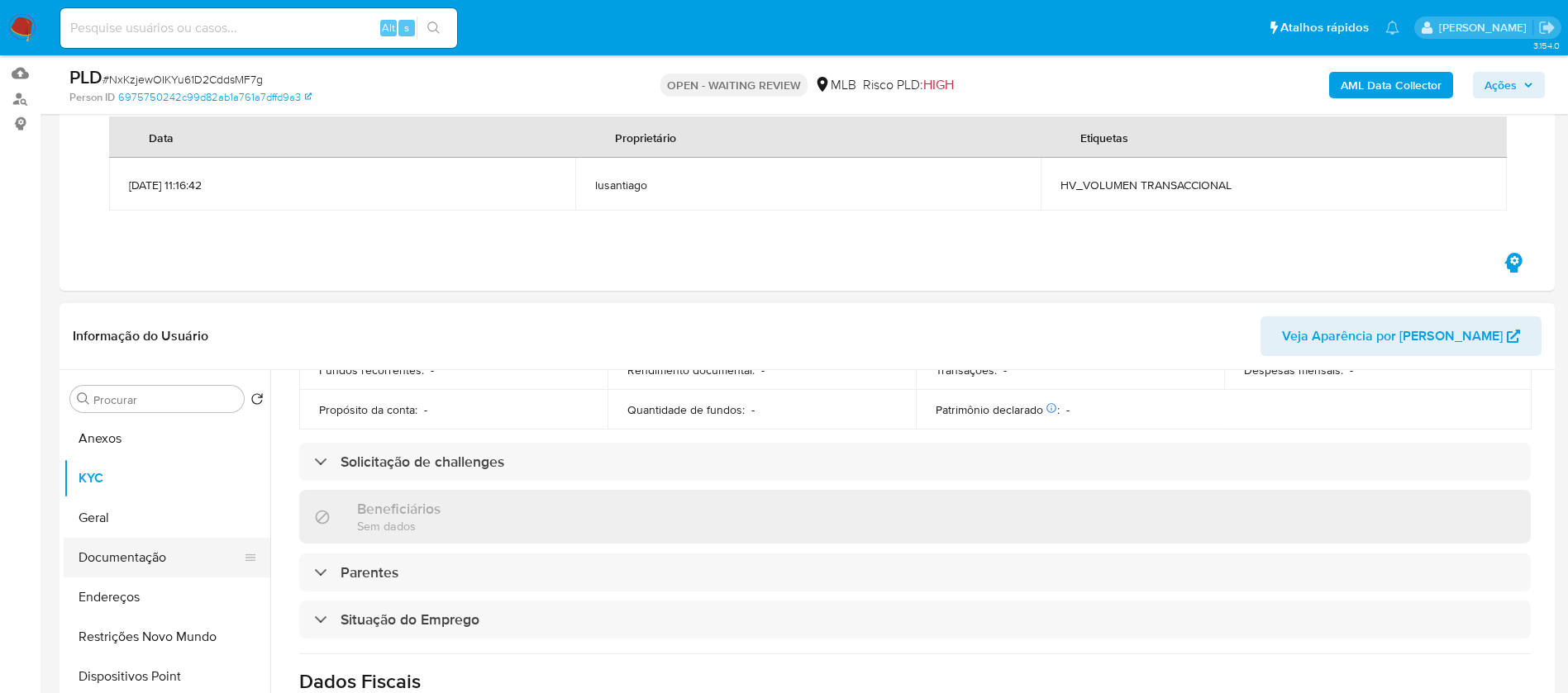
click at [125, 558] on button "Documentação" at bounding box center [161, 557] width 193 height 39
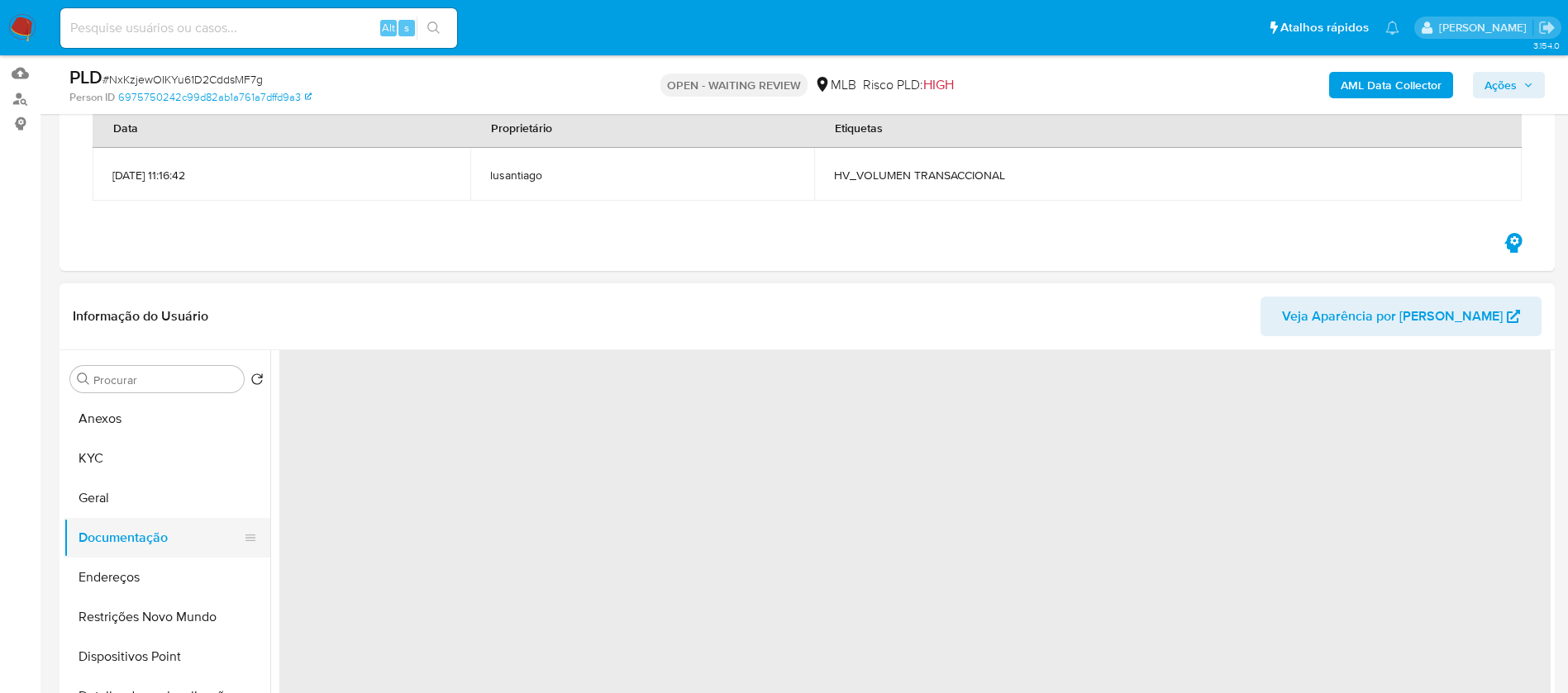
scroll to position [0, 0]
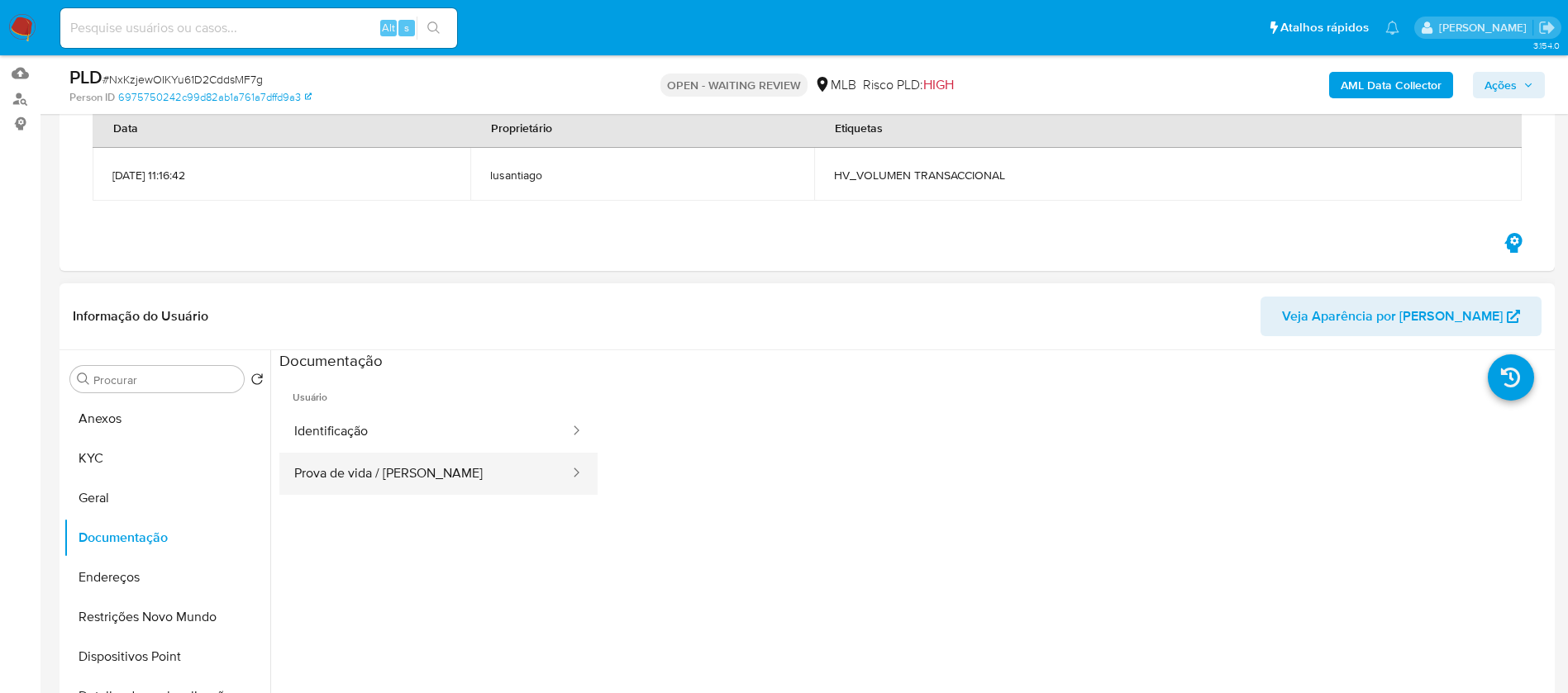
click at [336, 464] on button "Prova de vida / [PERSON_NAME]" at bounding box center [425, 473] width 292 height 42
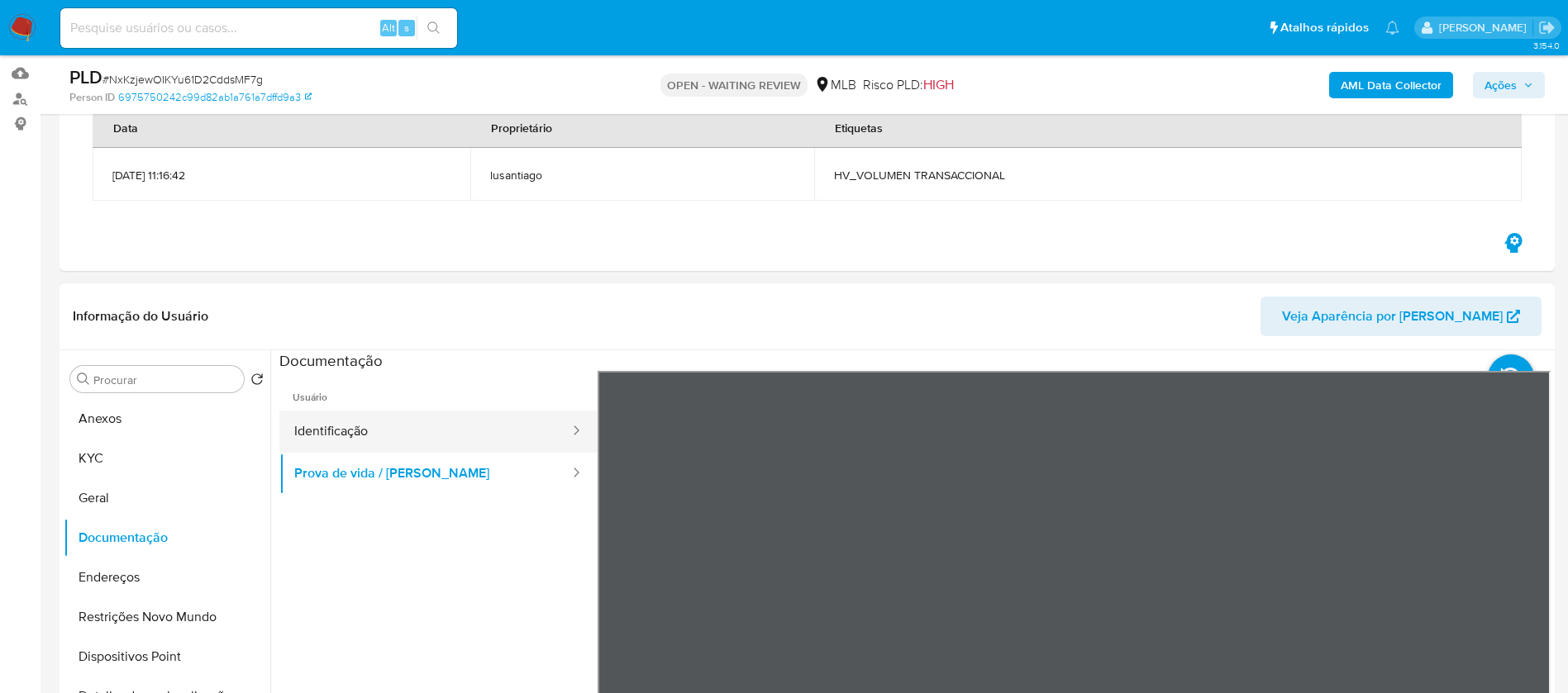
click at [336, 439] on button "Identificação" at bounding box center [425, 431] width 292 height 42
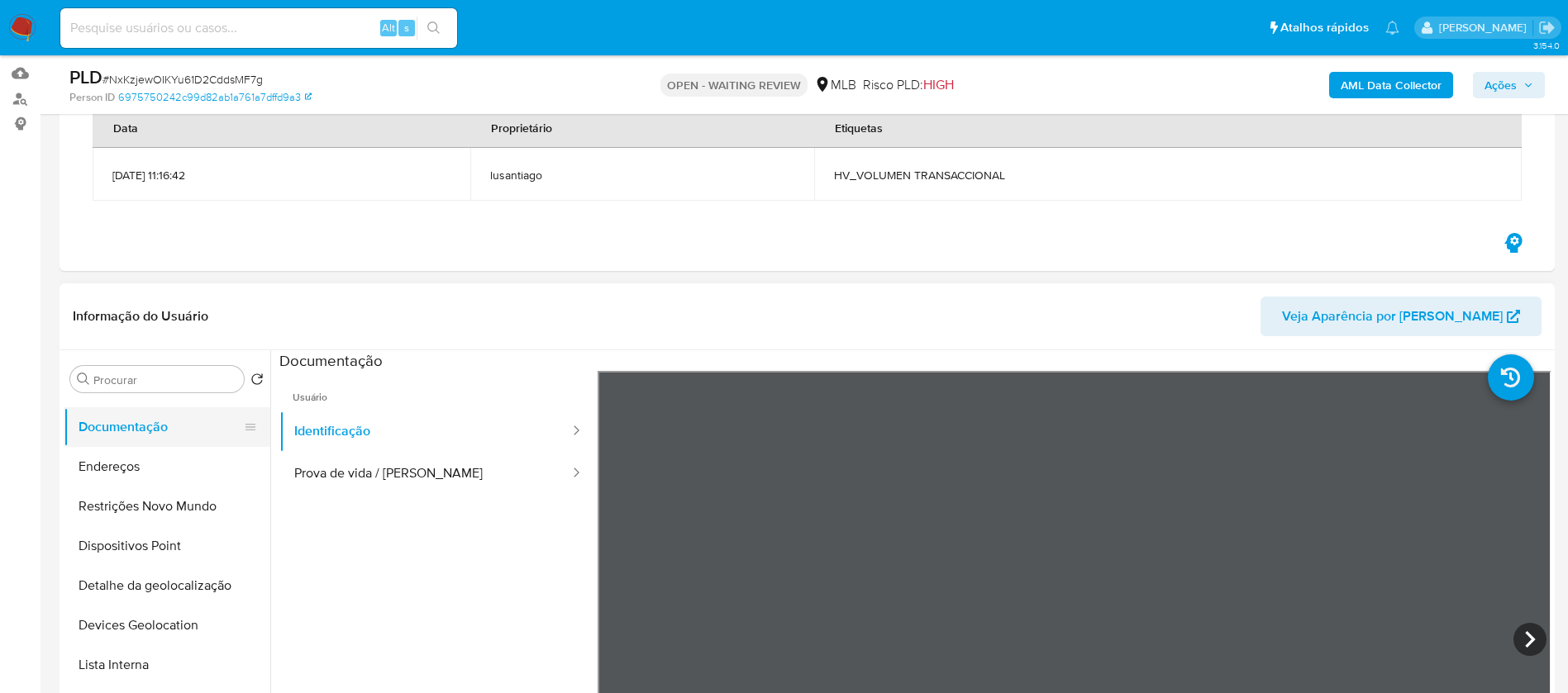
scroll to position [166, 0]
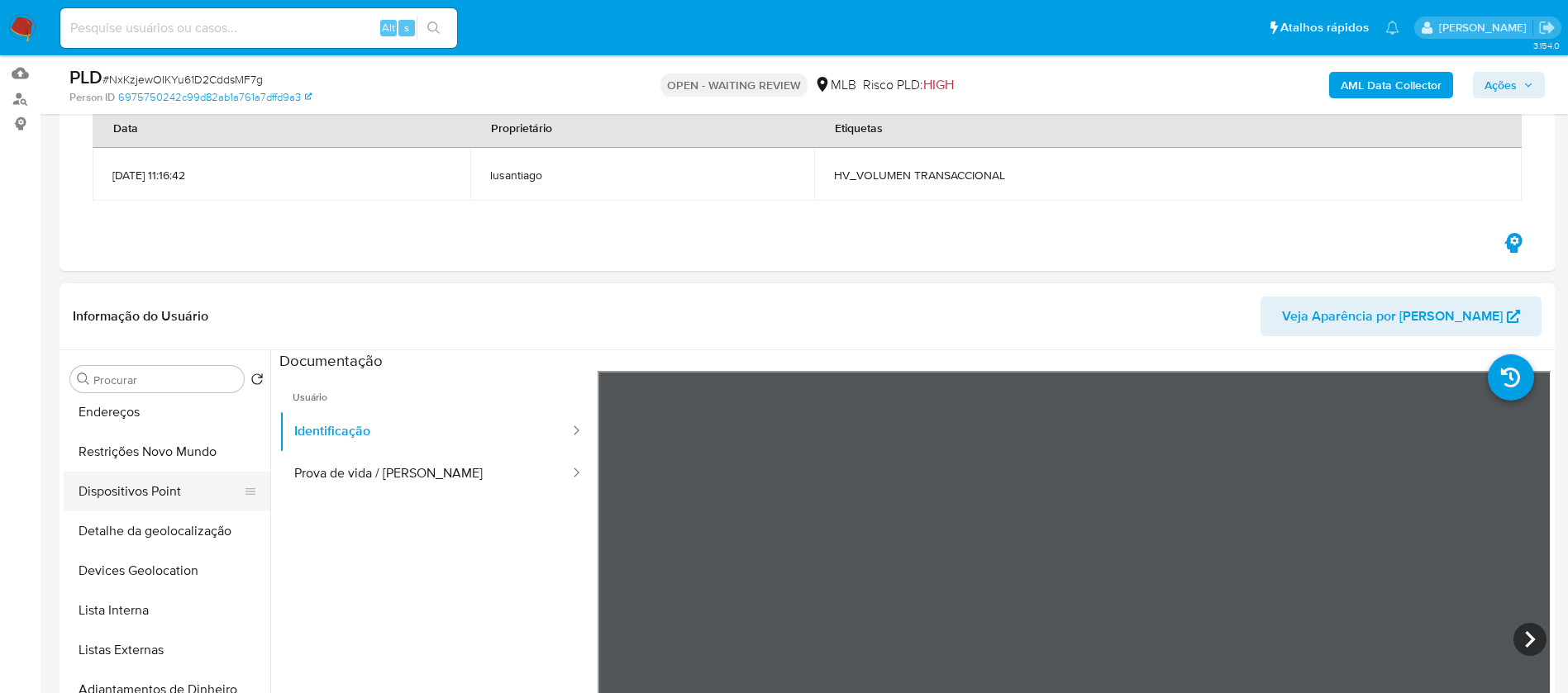
click at [126, 501] on button "Dispositivos Point" at bounding box center [161, 492] width 193 height 39
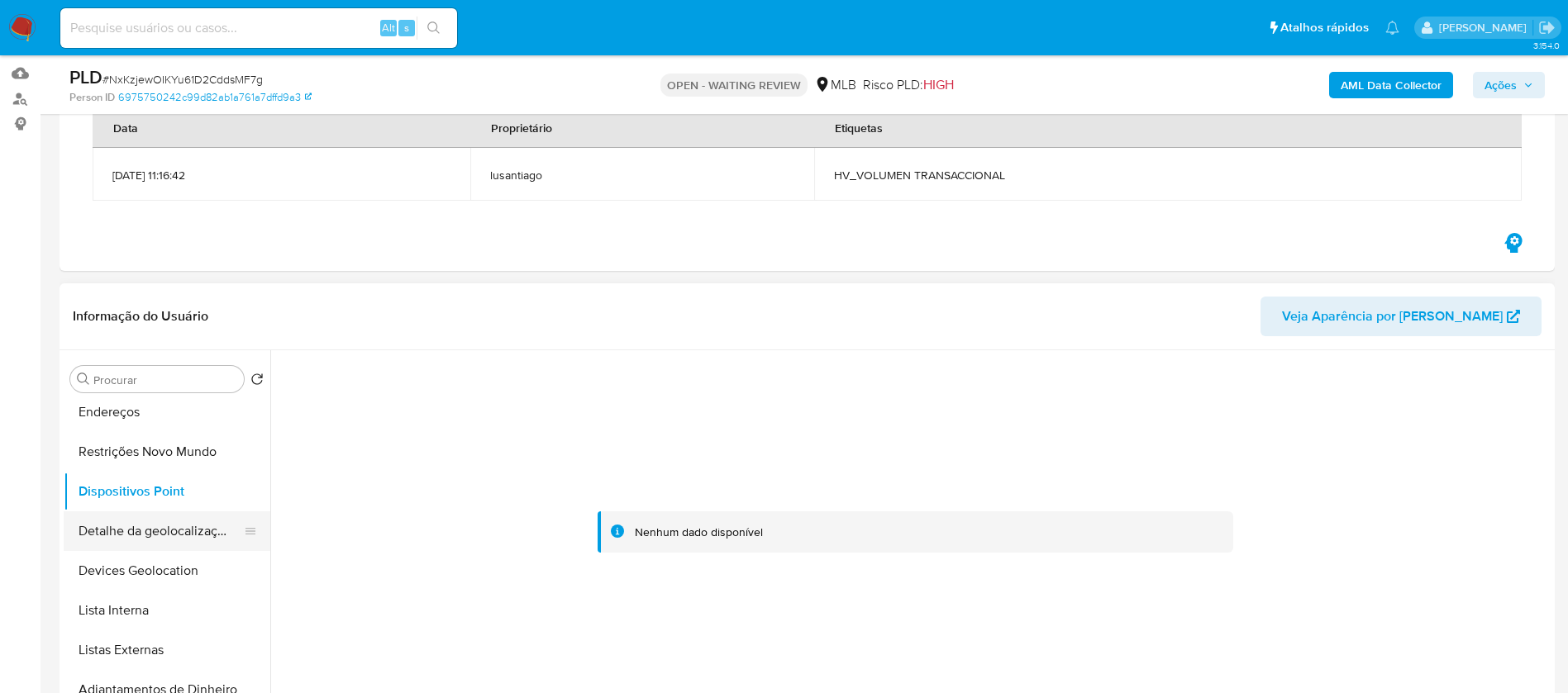
click at [144, 538] on button "Detalhe da geolocalização" at bounding box center [161, 531] width 193 height 39
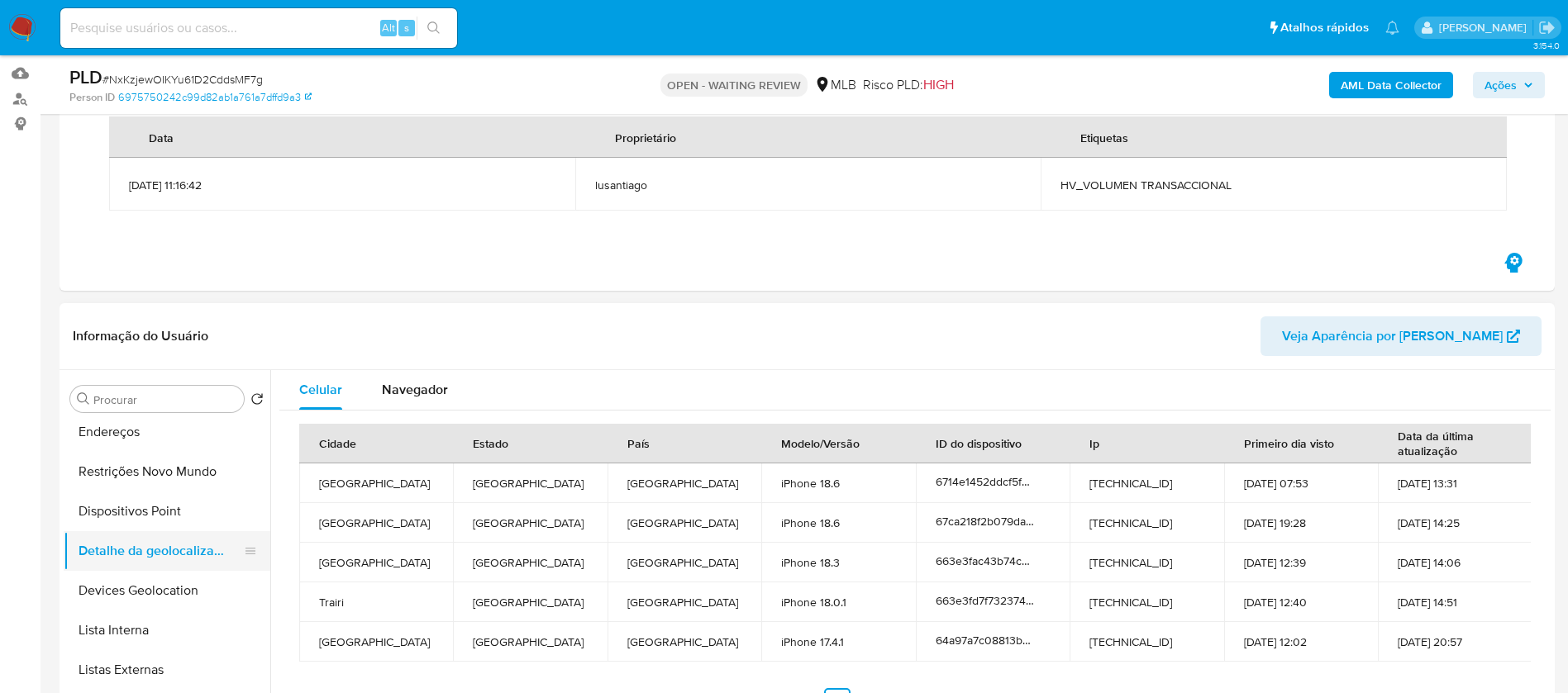
scroll to position [330, 0]
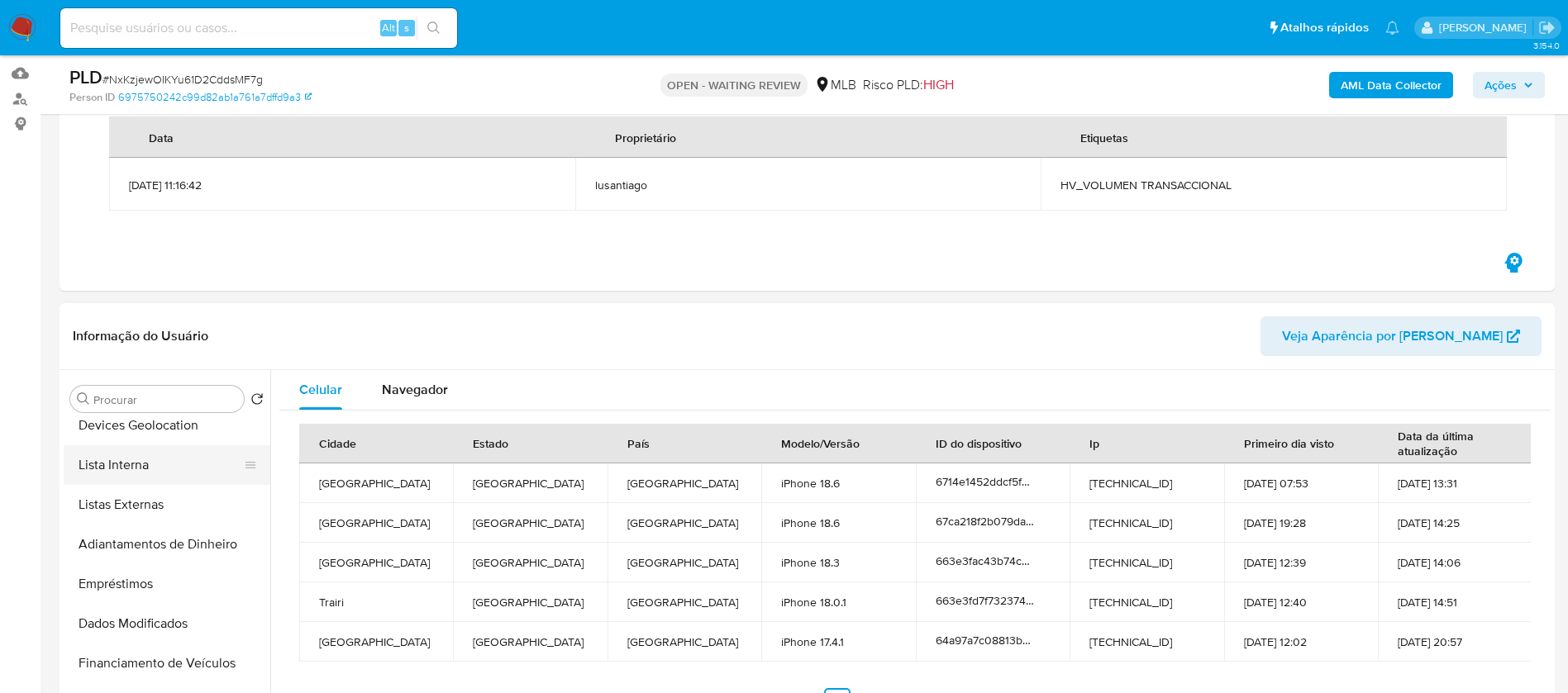
click at [114, 463] on button "Lista Interna" at bounding box center [161, 465] width 193 height 39
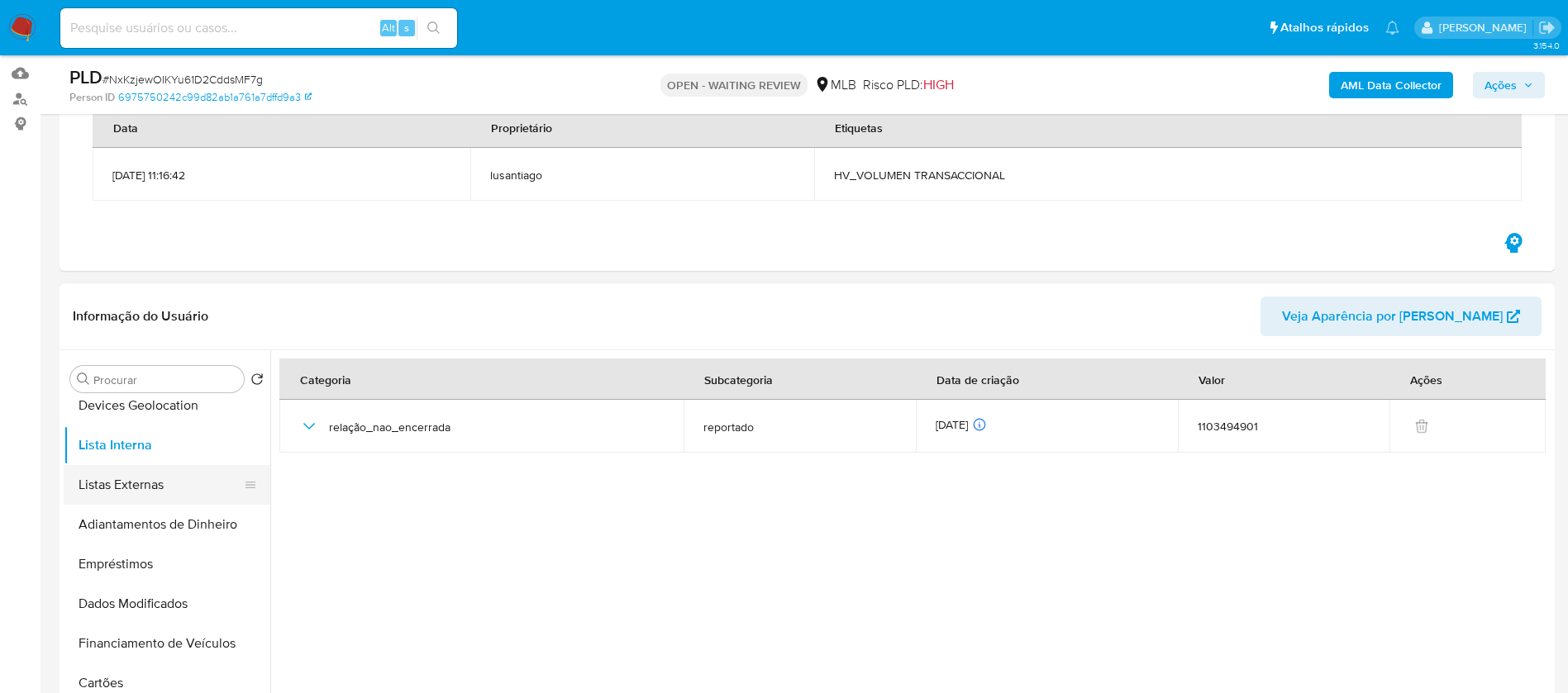
click at [113, 488] on button "Listas Externas" at bounding box center [161, 485] width 193 height 39
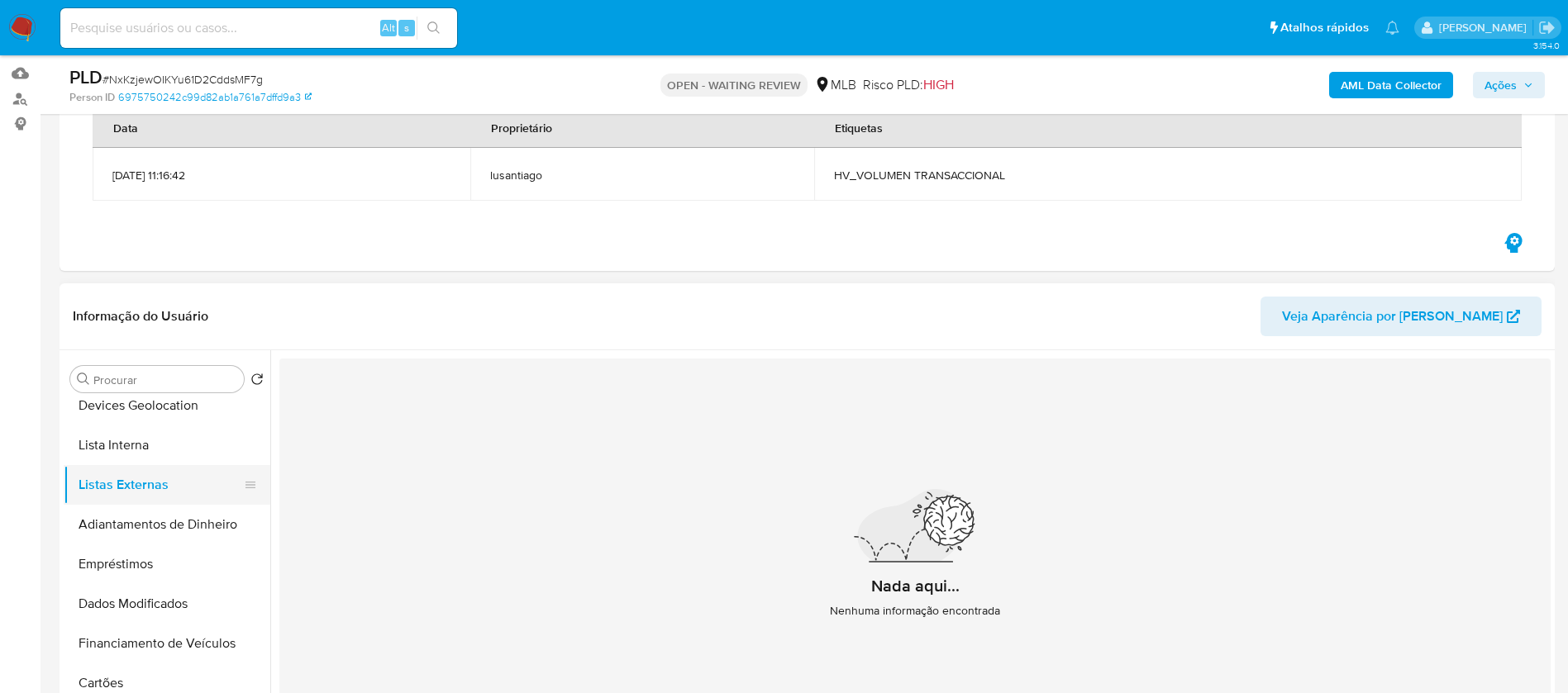
scroll to position [0, 0]
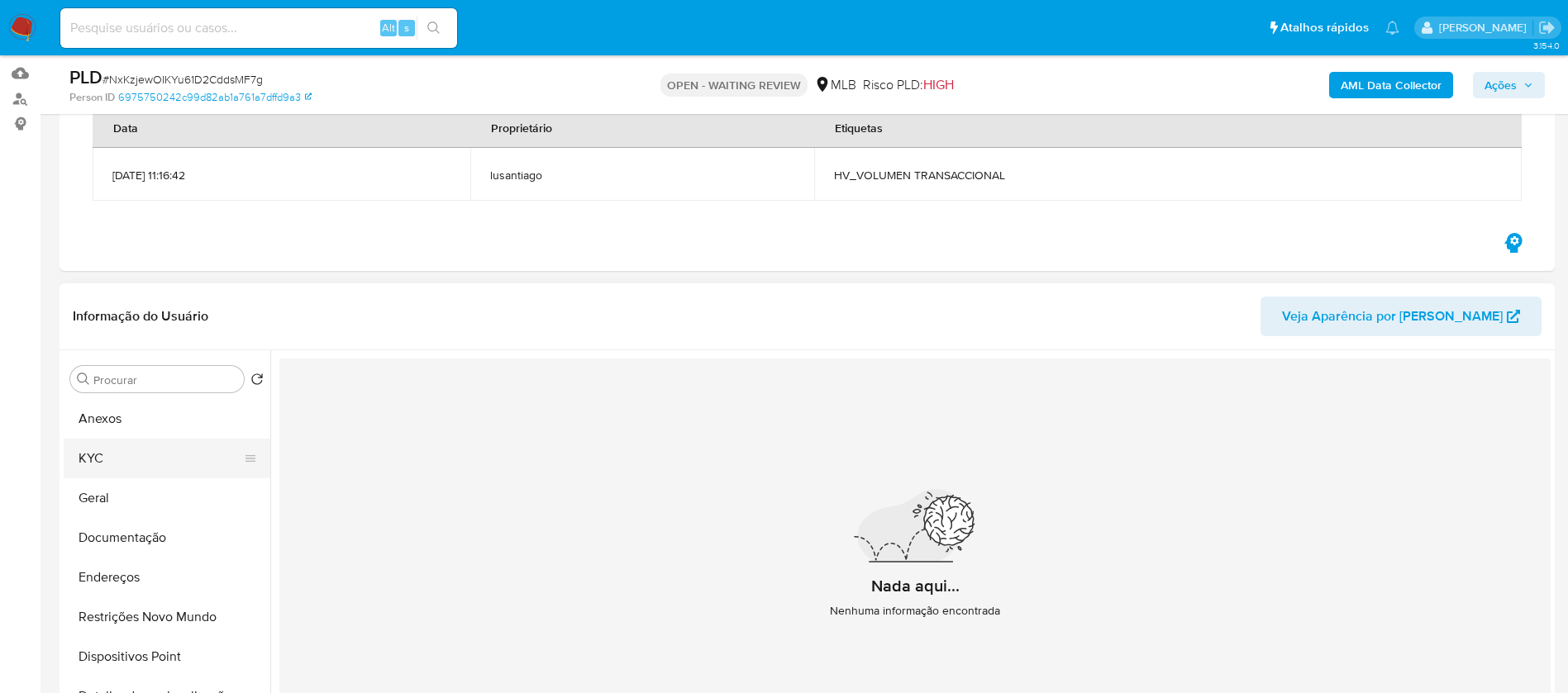
click at [104, 463] on button "KYC" at bounding box center [161, 458] width 193 height 39
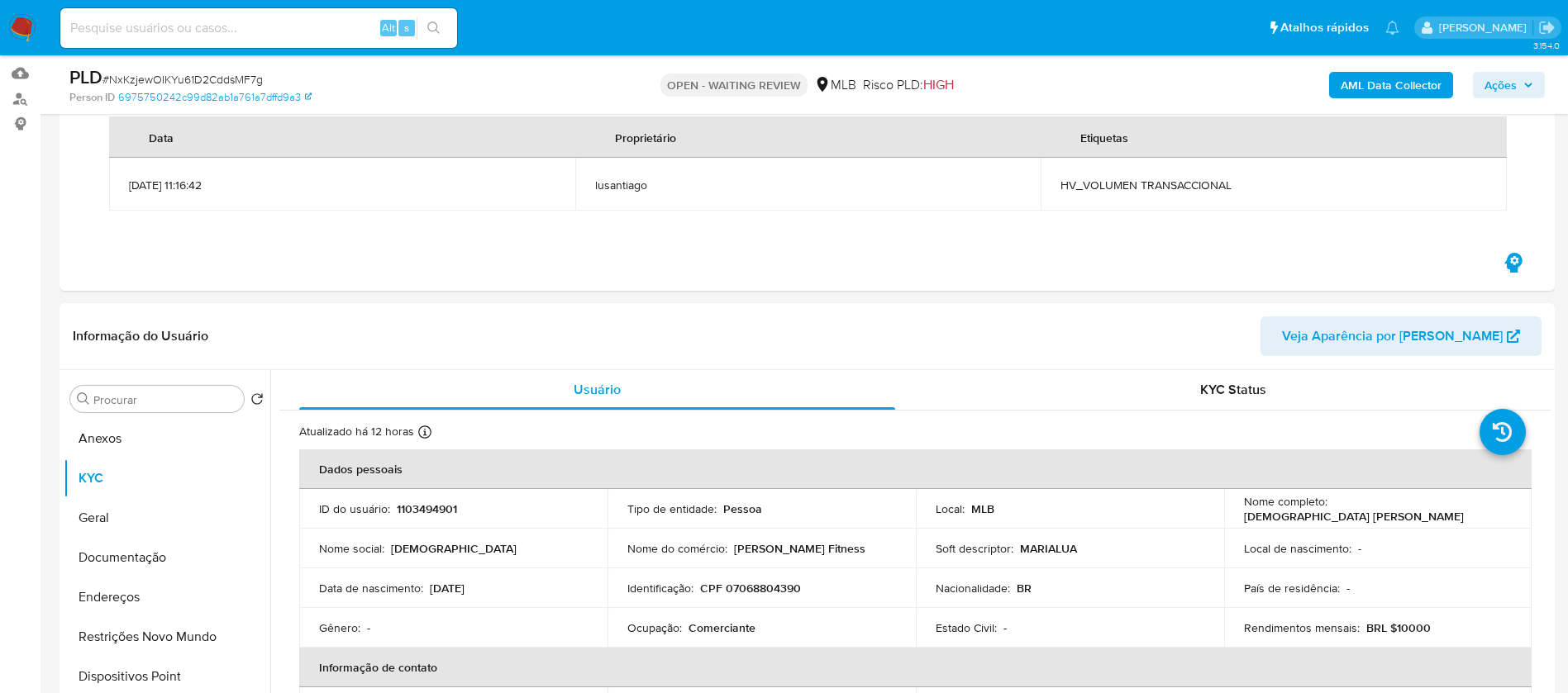
click at [25, 25] on img at bounding box center [22, 27] width 28 height 28
